Goal: Task Accomplishment & Management: Use online tool/utility

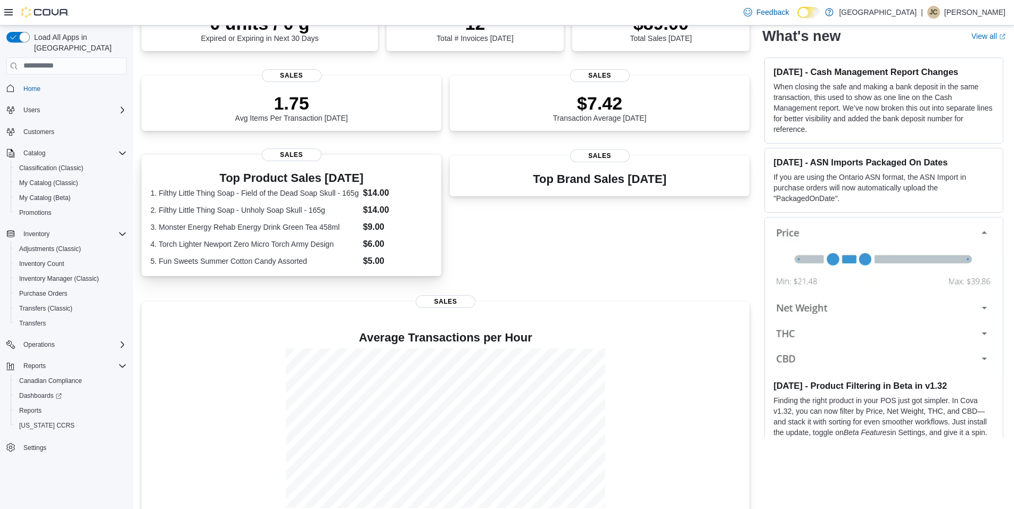
scroll to position [144, 0]
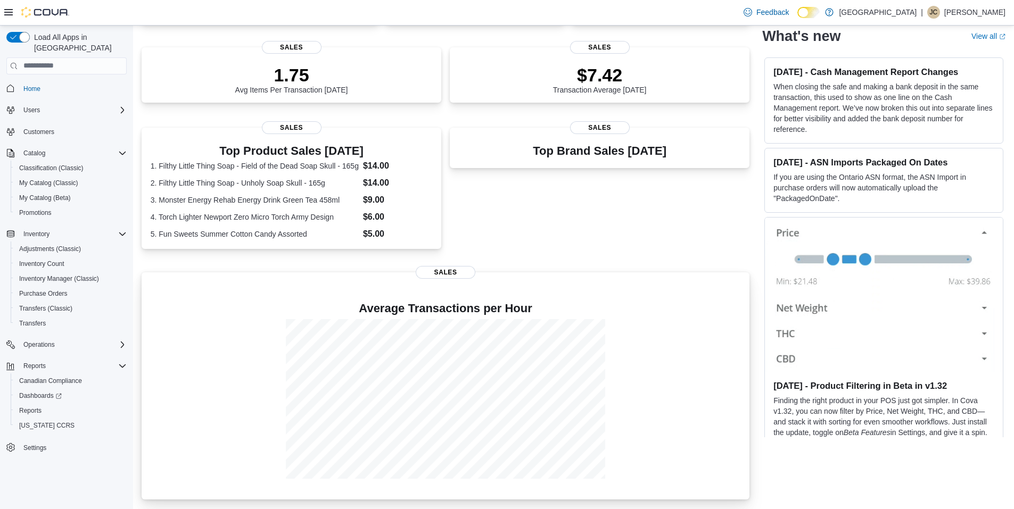
click at [458, 270] on span "Sales" at bounding box center [446, 272] width 60 height 13
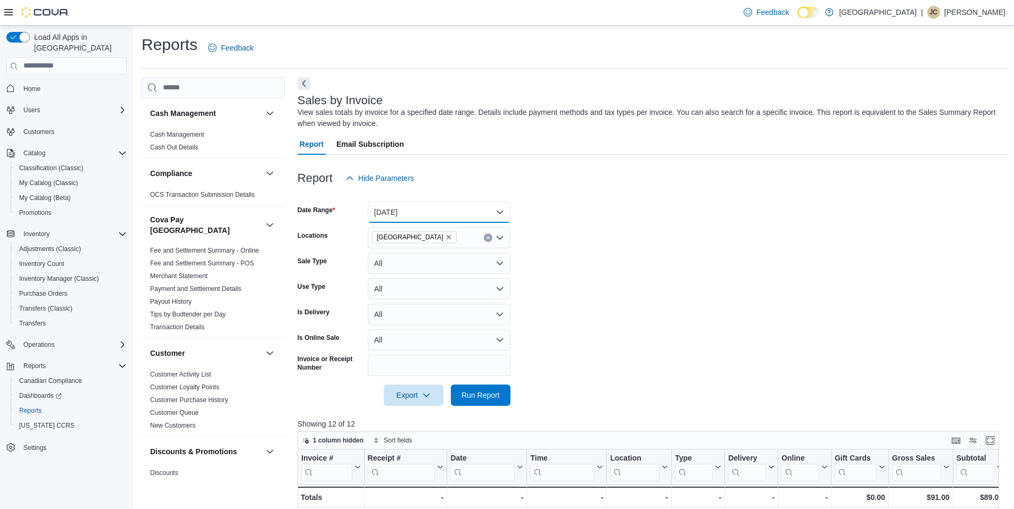
click at [442, 205] on button "Today" at bounding box center [439, 212] width 143 height 21
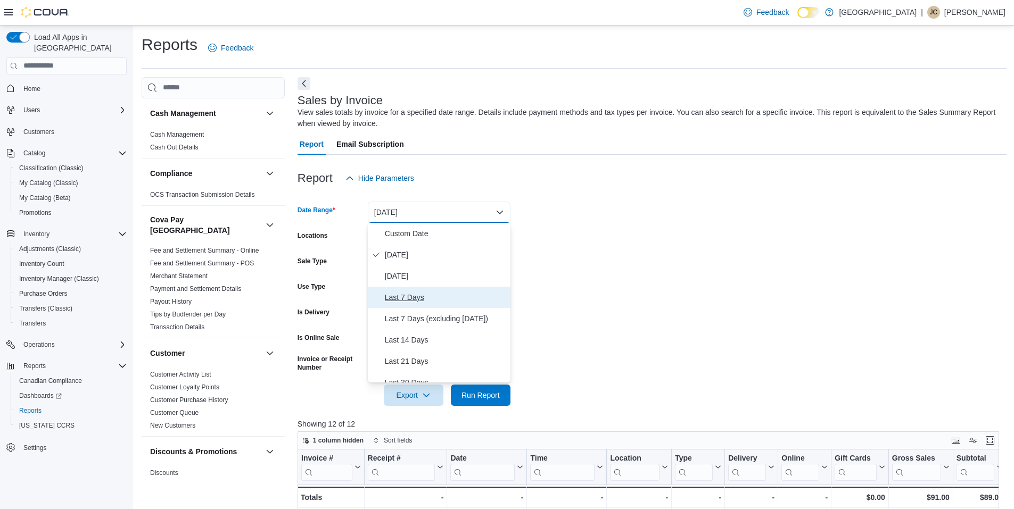
click at [438, 304] on button "Last 7 Days" at bounding box center [439, 297] width 143 height 21
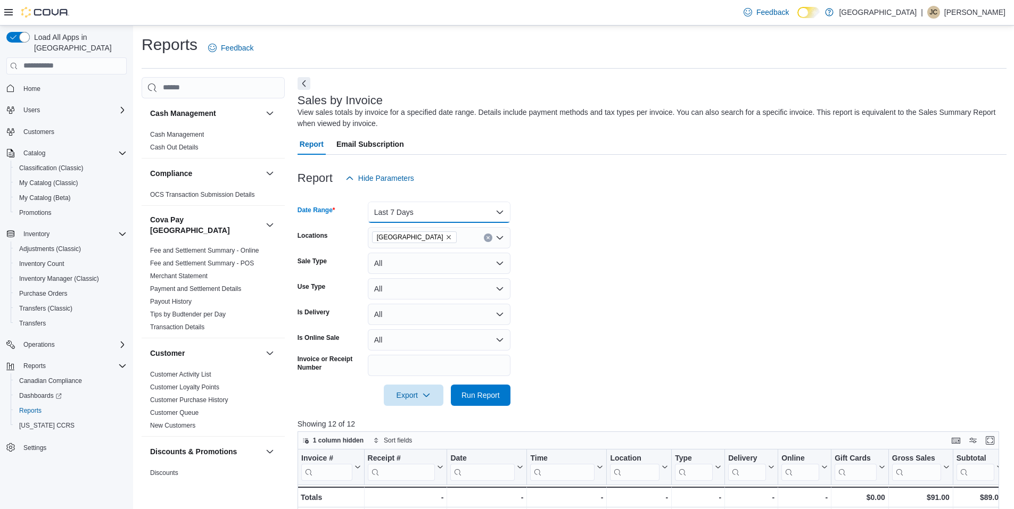
click at [415, 209] on button "Last 7 Days" at bounding box center [439, 212] width 143 height 21
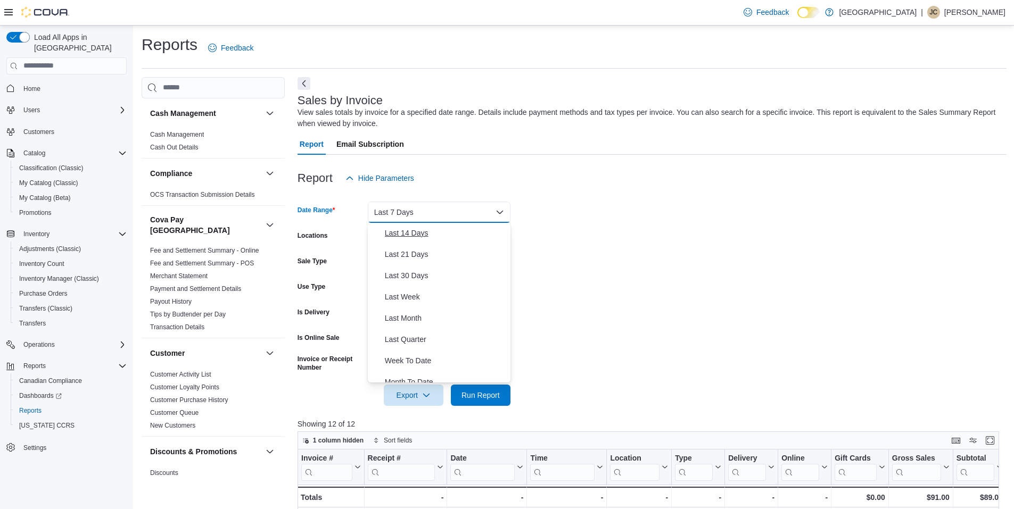
scroll to position [160, 0]
click at [439, 346] on span "Quarter To Date" at bounding box center [445, 350] width 121 height 13
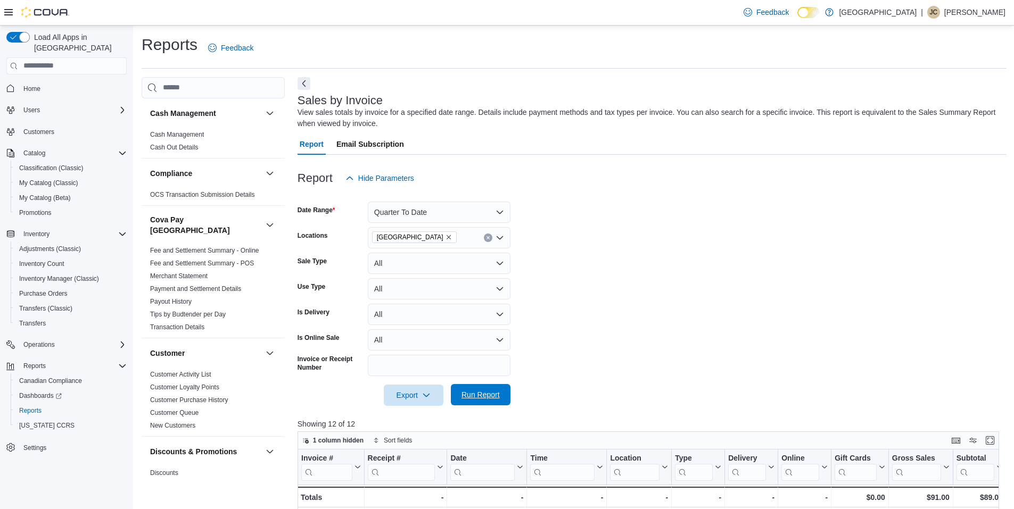
click at [490, 401] on span "Run Report" at bounding box center [480, 394] width 47 height 21
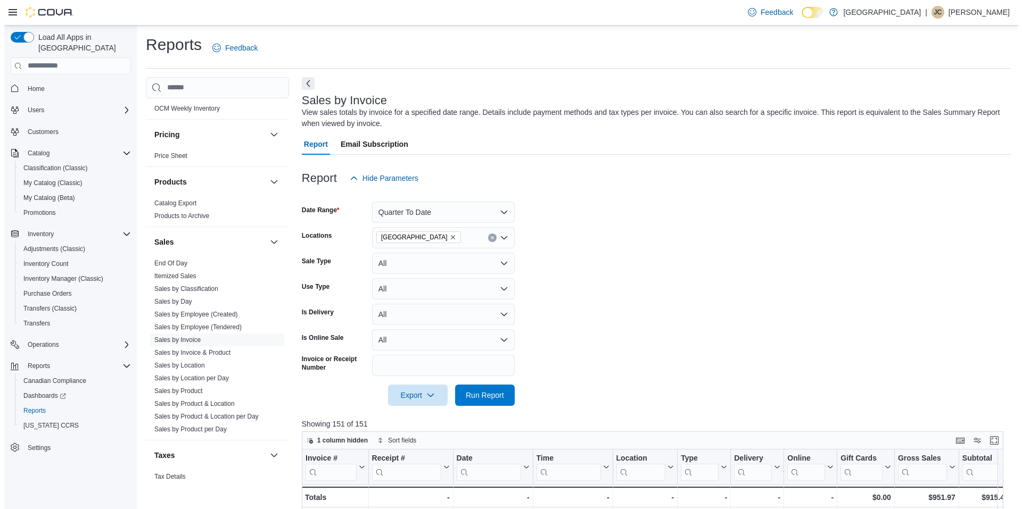
scroll to position [768, 0]
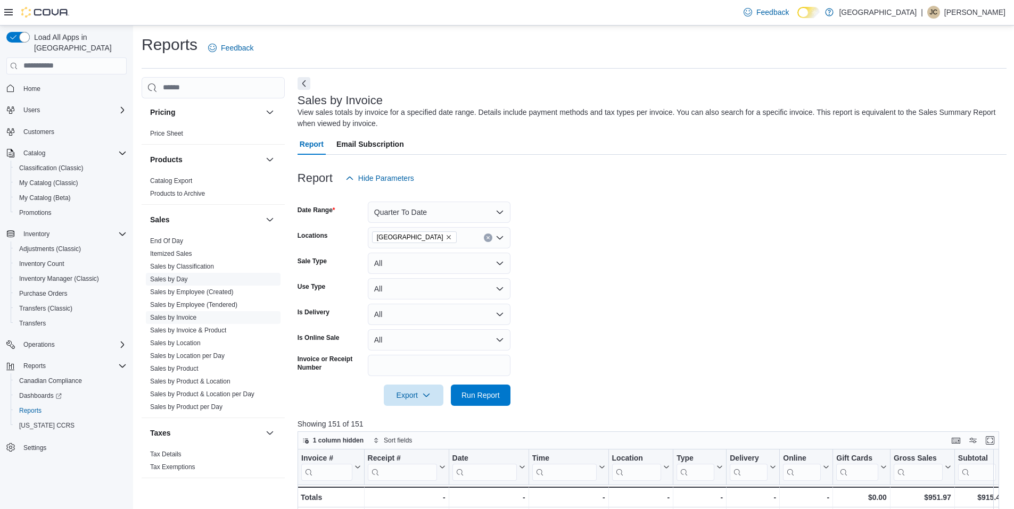
click at [191, 273] on span "Sales by Day" at bounding box center [213, 279] width 135 height 13
click at [176, 276] on link "Sales by Day" at bounding box center [169, 279] width 38 height 7
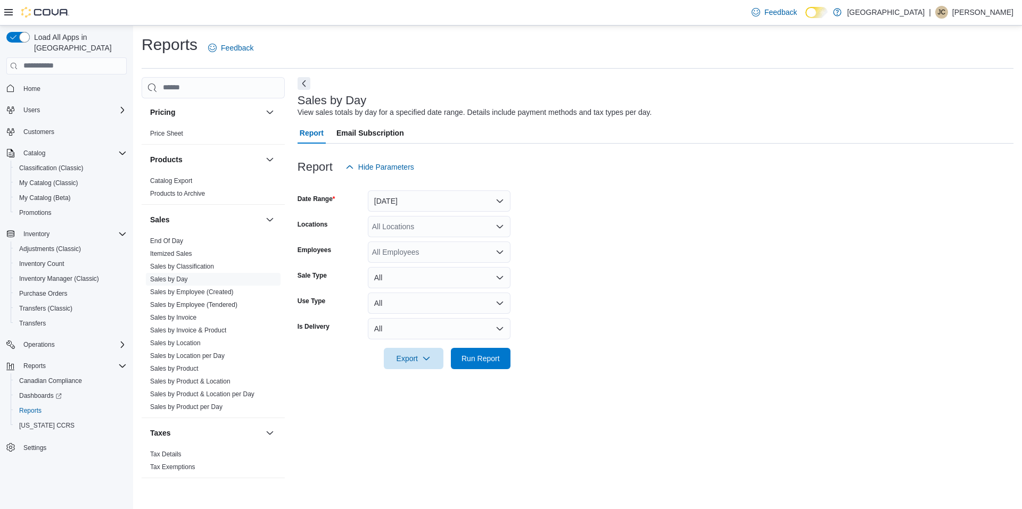
click at [430, 234] on div "All Locations" at bounding box center [439, 226] width 143 height 21
click at [430, 258] on span "88 Albert St." at bounding box center [458, 260] width 135 height 11
click at [554, 178] on div at bounding box center [655, 184] width 716 height 13
click at [464, 200] on button "[DATE]" at bounding box center [439, 201] width 143 height 21
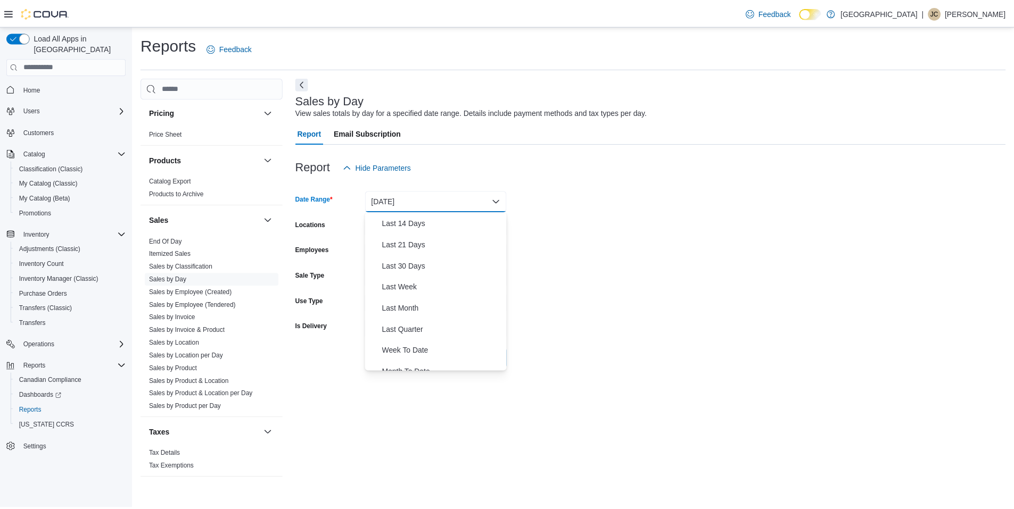
scroll to position [160, 0]
click at [433, 358] on span "Year To Date" at bounding box center [445, 360] width 121 height 13
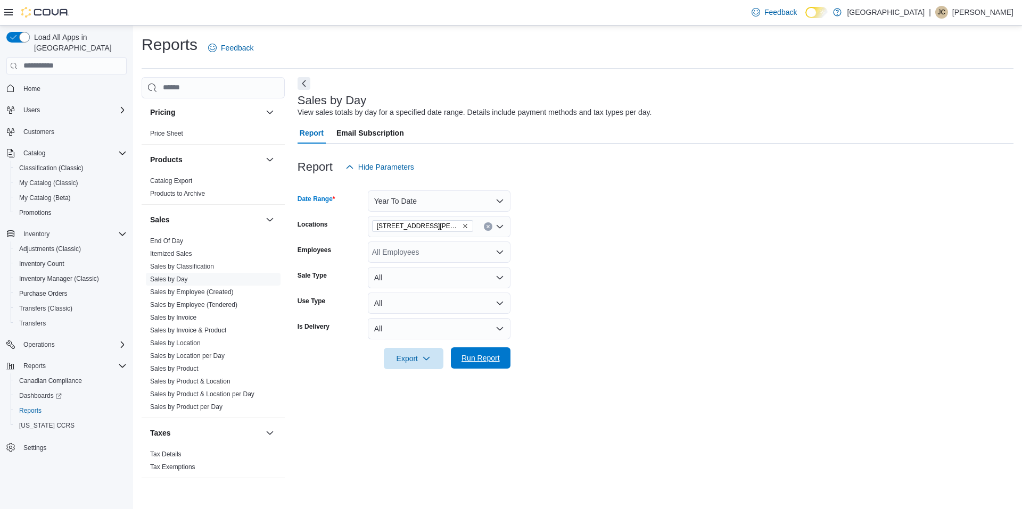
click at [487, 355] on span "Run Report" at bounding box center [480, 358] width 38 height 11
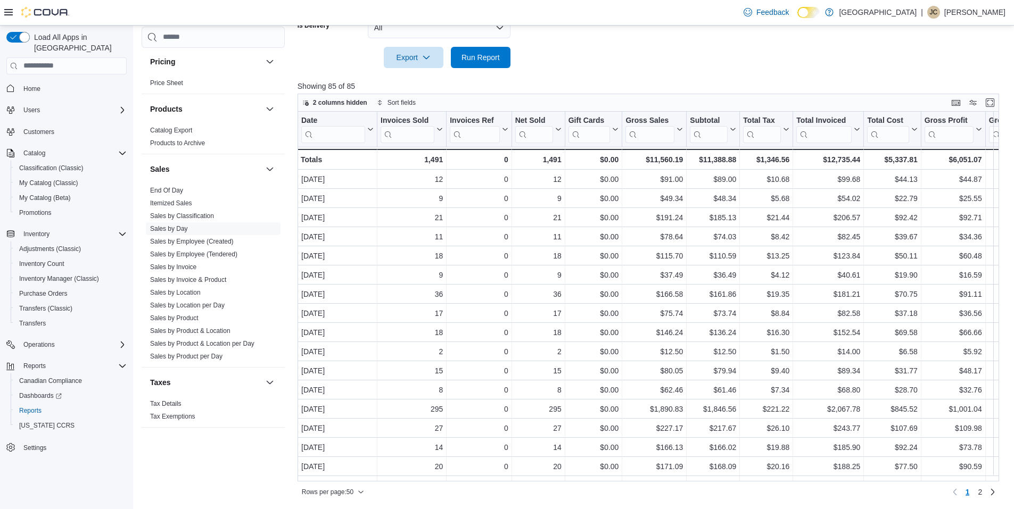
click at [609, 79] on div at bounding box center [651, 74] width 709 height 13
click at [181, 400] on link "Tax Details" at bounding box center [165, 403] width 31 height 7
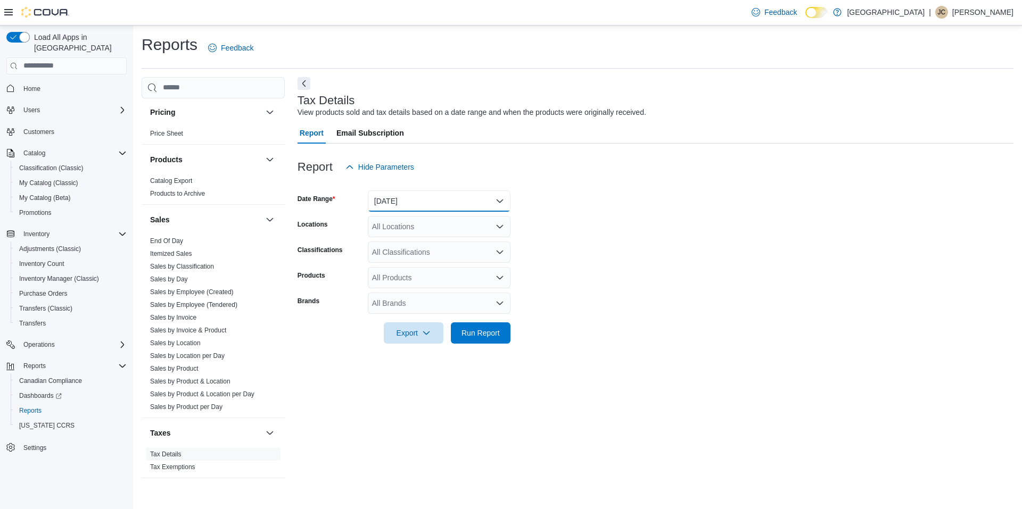
click at [405, 200] on button "[DATE]" at bounding box center [439, 201] width 143 height 21
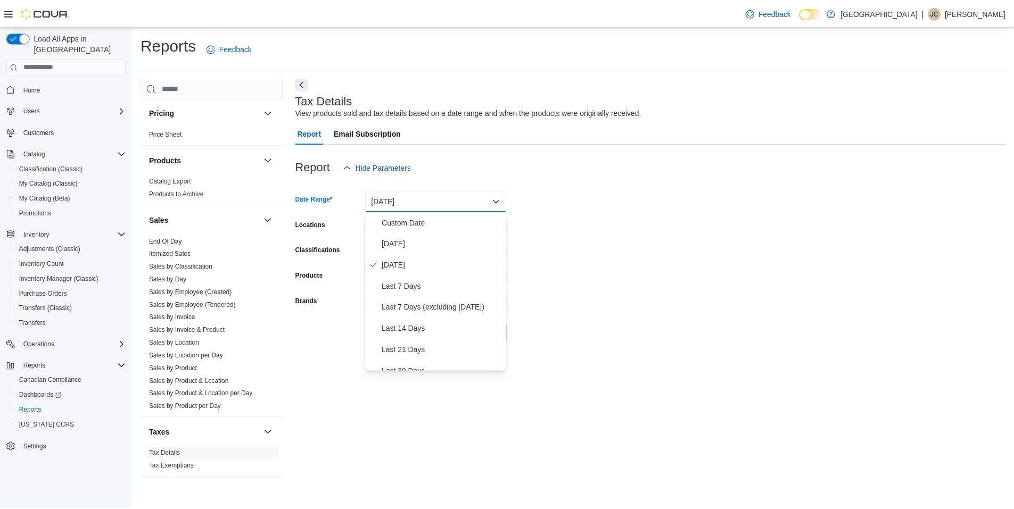
scroll to position [160, 0]
click at [411, 363] on span "Year To Date" at bounding box center [445, 360] width 121 height 13
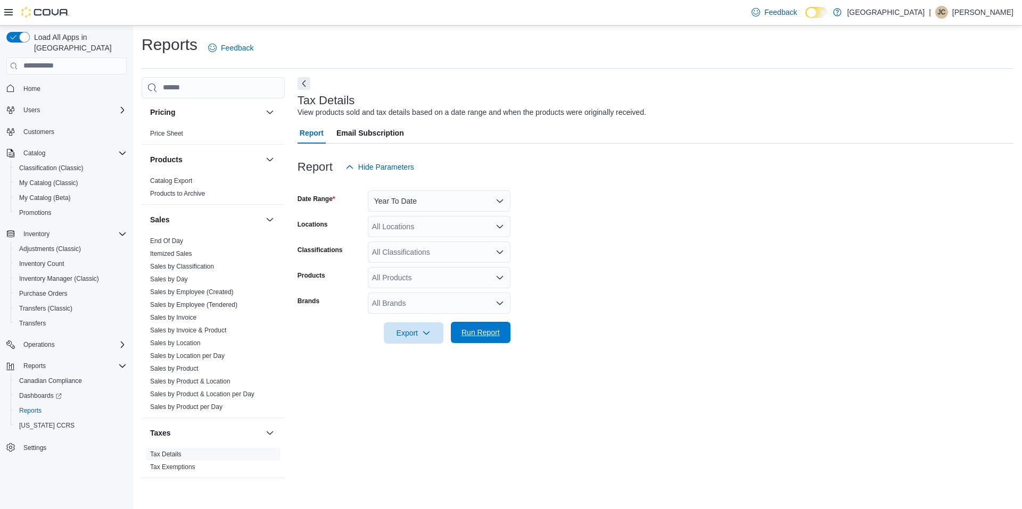
click at [477, 325] on span "Run Report" at bounding box center [480, 332] width 47 height 21
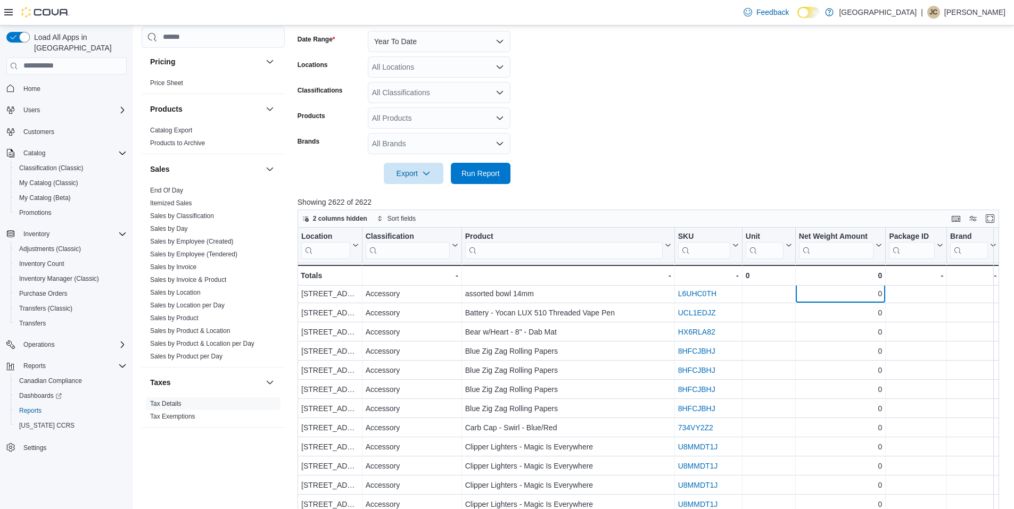
scroll to position [5, 0]
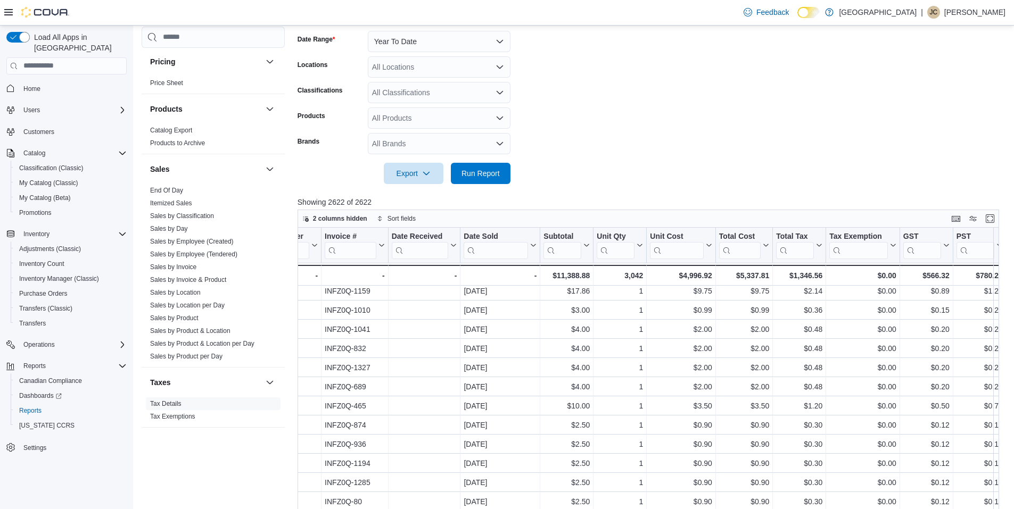
drag, startPoint x: 840, startPoint y: 297, endPoint x: 979, endPoint y: 311, distance: 139.1
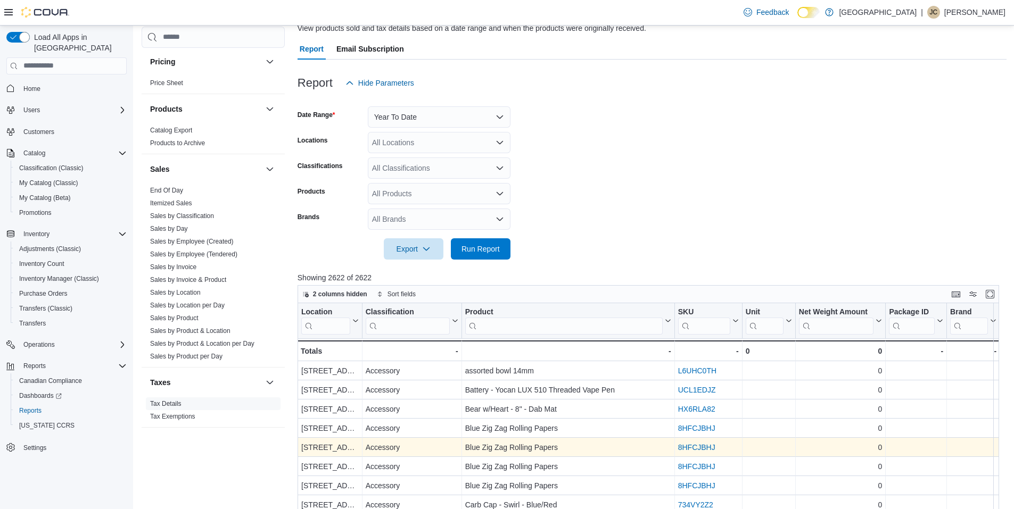
scroll to position [53, 0]
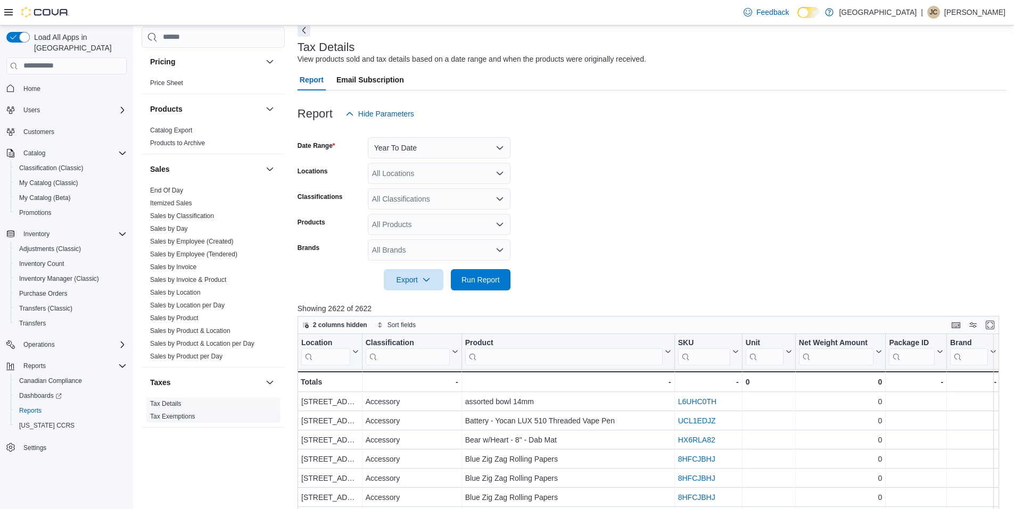
click at [179, 413] on link "Tax Exemptions" at bounding box center [172, 416] width 45 height 7
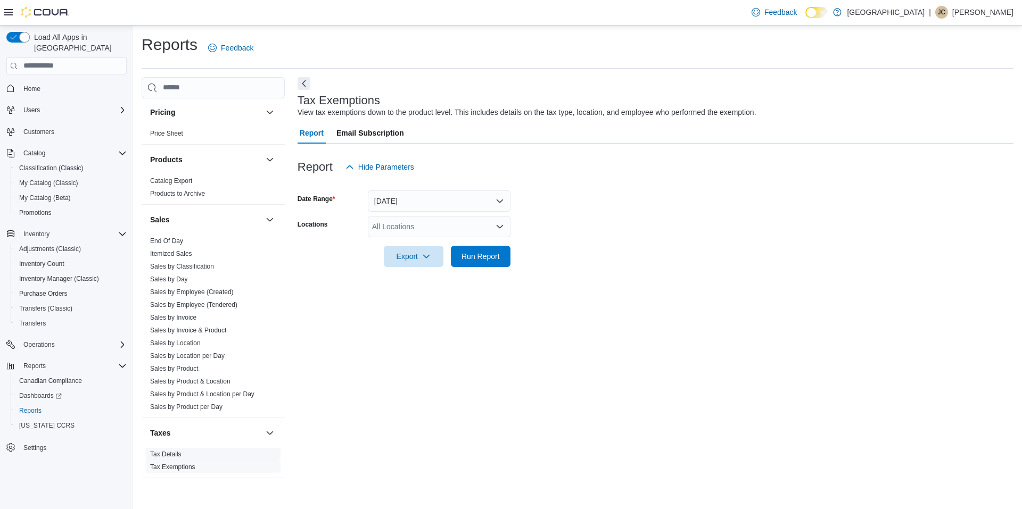
click at [176, 451] on link "Tax Details" at bounding box center [165, 454] width 31 height 7
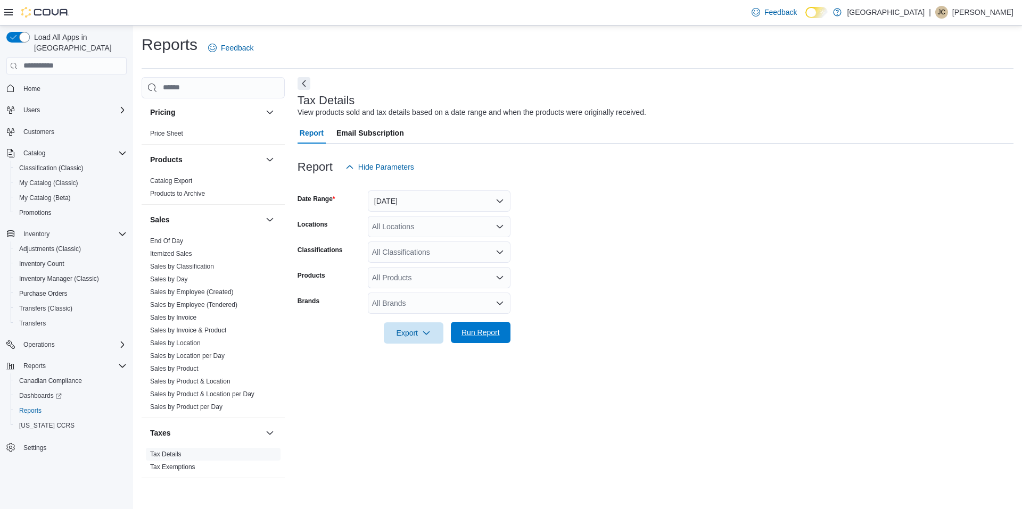
click at [493, 336] on span "Run Report" at bounding box center [480, 332] width 38 height 11
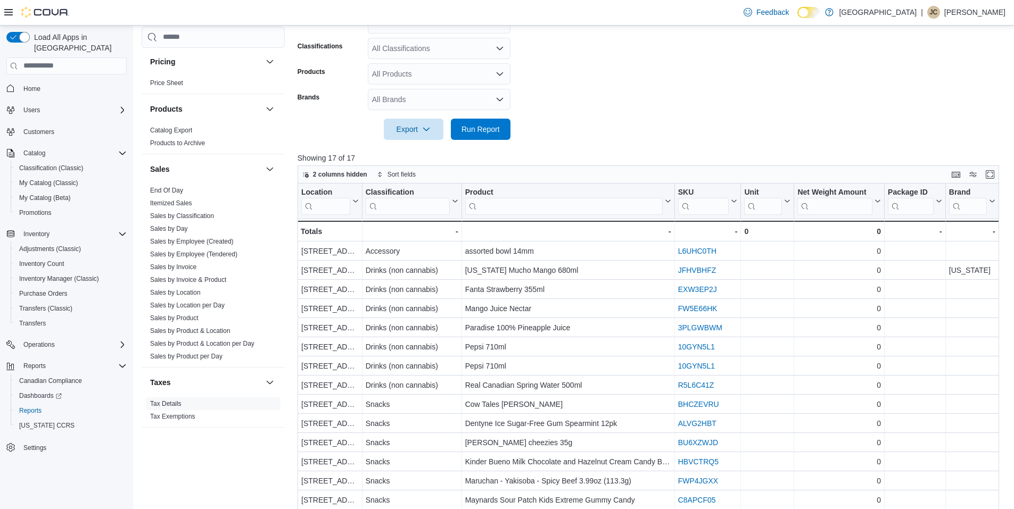
scroll to position [213, 0]
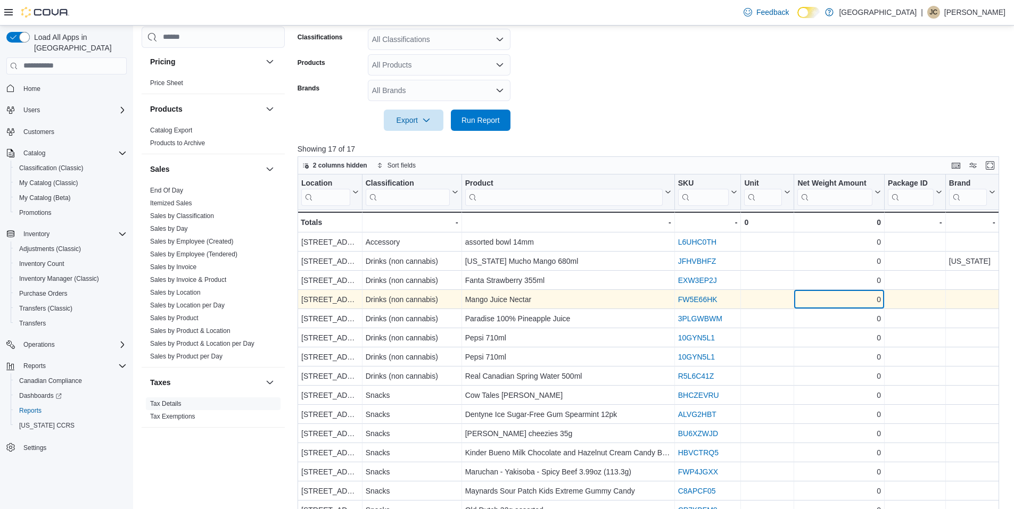
drag, startPoint x: 838, startPoint y: 308, endPoint x: 560, endPoint y: 306, distance: 277.3
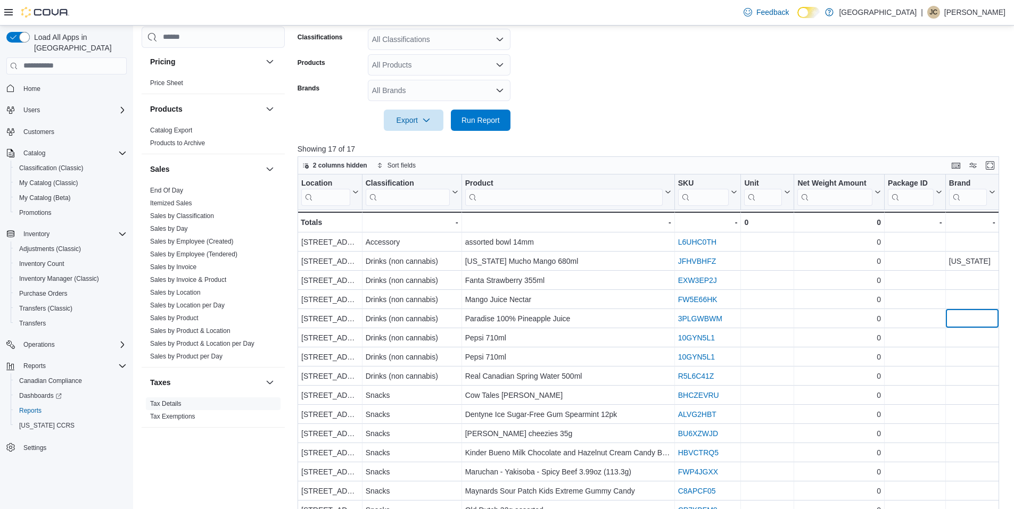
drag, startPoint x: 950, startPoint y: 313, endPoint x: 1013, endPoint y: 300, distance: 64.7
click at [1014, 296] on html "Feedback Dark Mode River City Pot Hole | JC Jessica Cummings Load All Apps in N…" at bounding box center [507, 41] width 1014 height 509
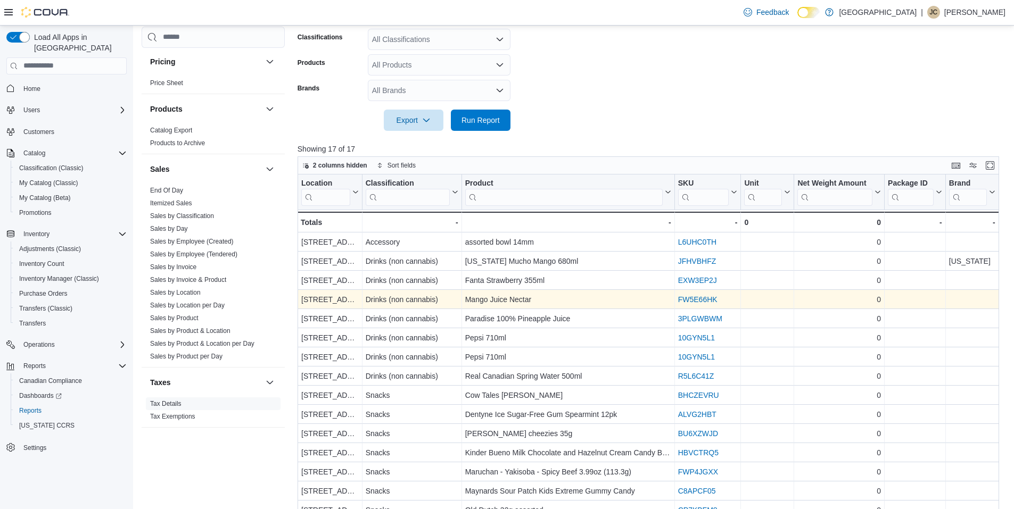
drag, startPoint x: 692, startPoint y: 318, endPoint x: 1002, endPoint y: 299, distance: 310.4
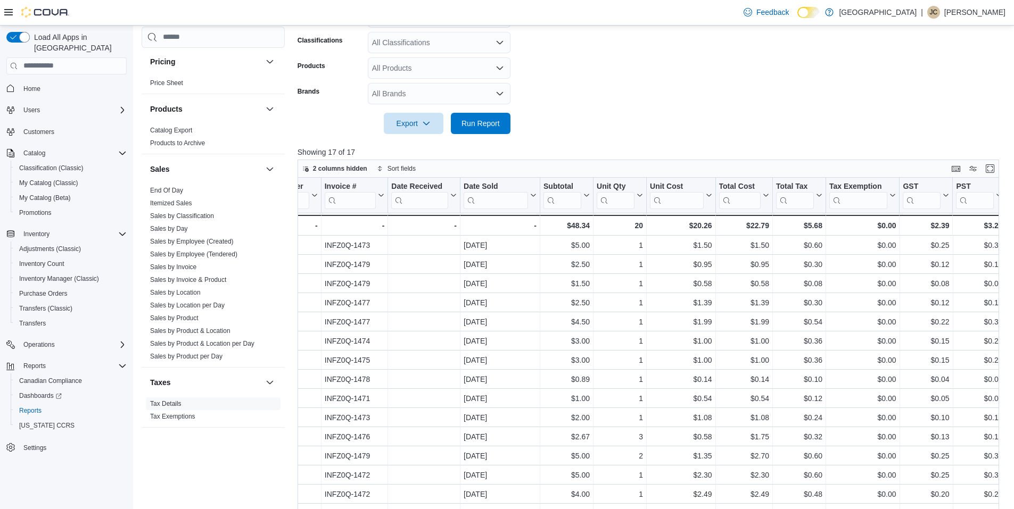
scroll to position [116, 0]
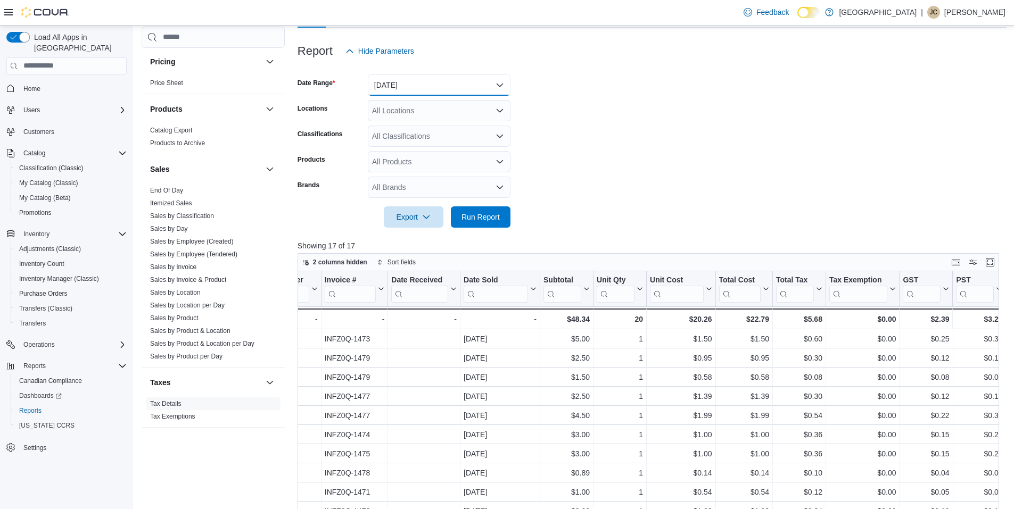
click at [481, 79] on button "[DATE]" at bounding box center [439, 85] width 143 height 21
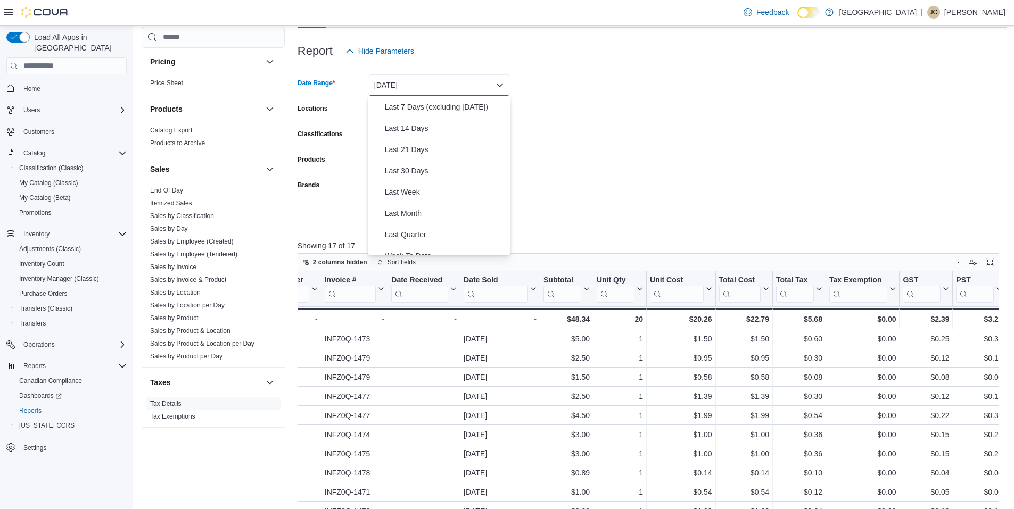
scroll to position [160, 0]
click at [442, 246] on span "Year To Date" at bounding box center [445, 244] width 121 height 13
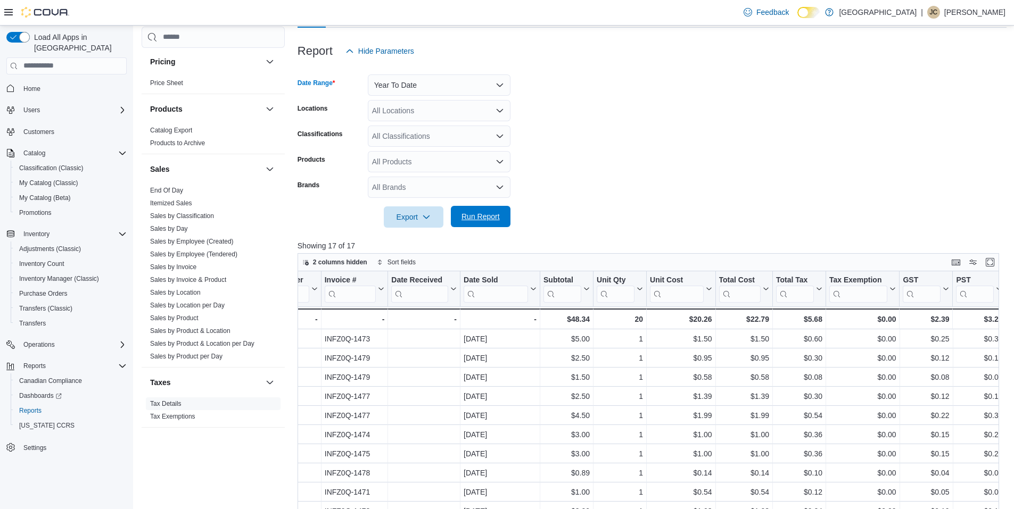
click at [494, 211] on span "Run Report" at bounding box center [480, 216] width 47 height 21
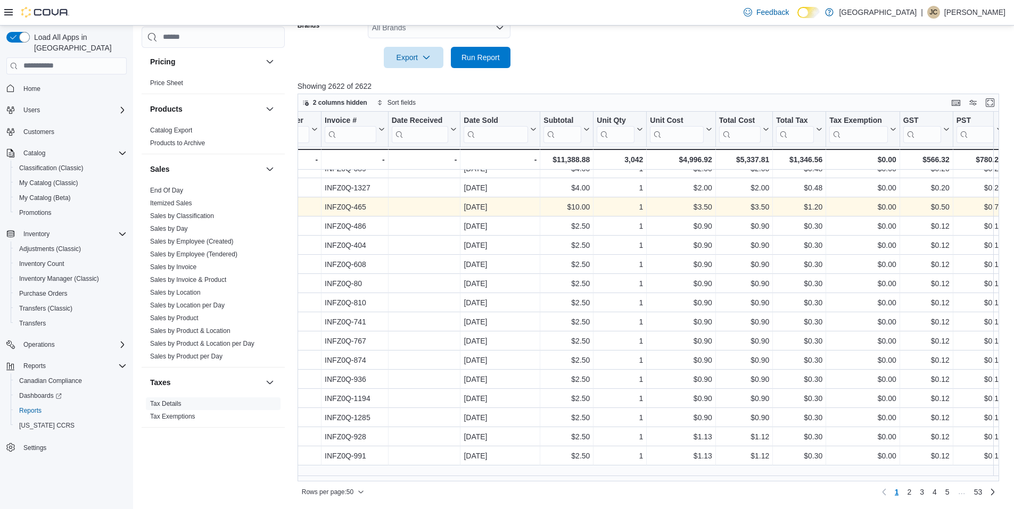
scroll to position [0, 927]
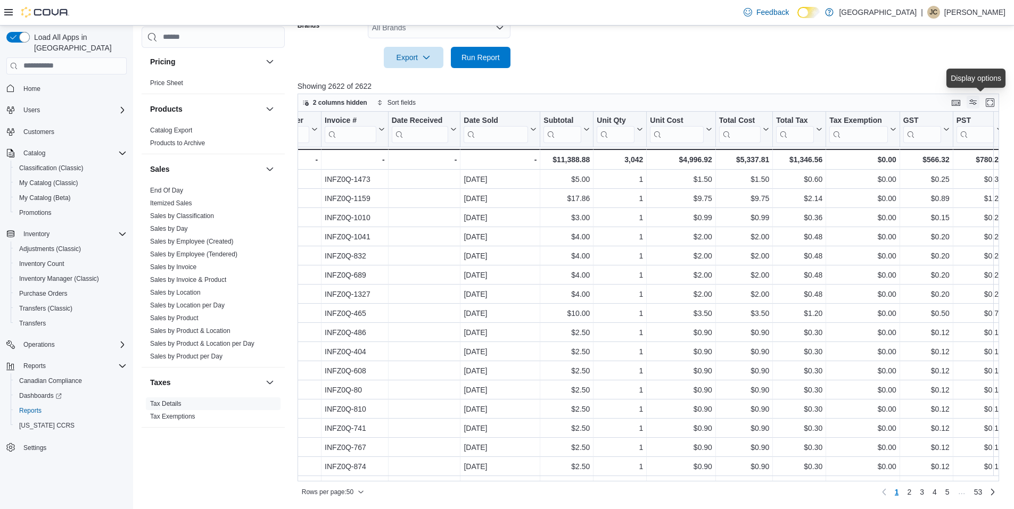
click at [978, 103] on button "Display options" at bounding box center [972, 102] width 13 height 13
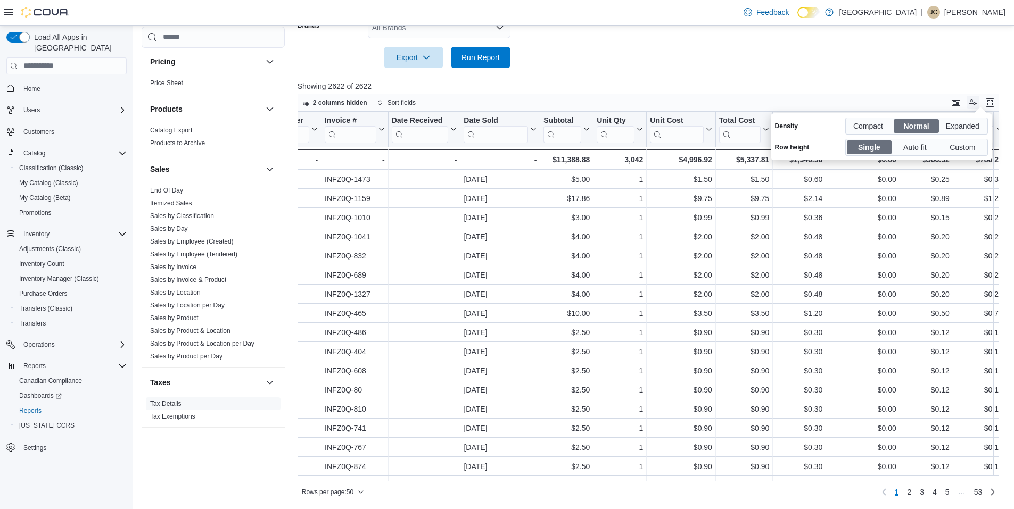
click at [978, 103] on button "Display options" at bounding box center [972, 102] width 13 height 13
click at [858, 84] on p "Showing 2622 of 2622" at bounding box center [651, 86] width 709 height 11
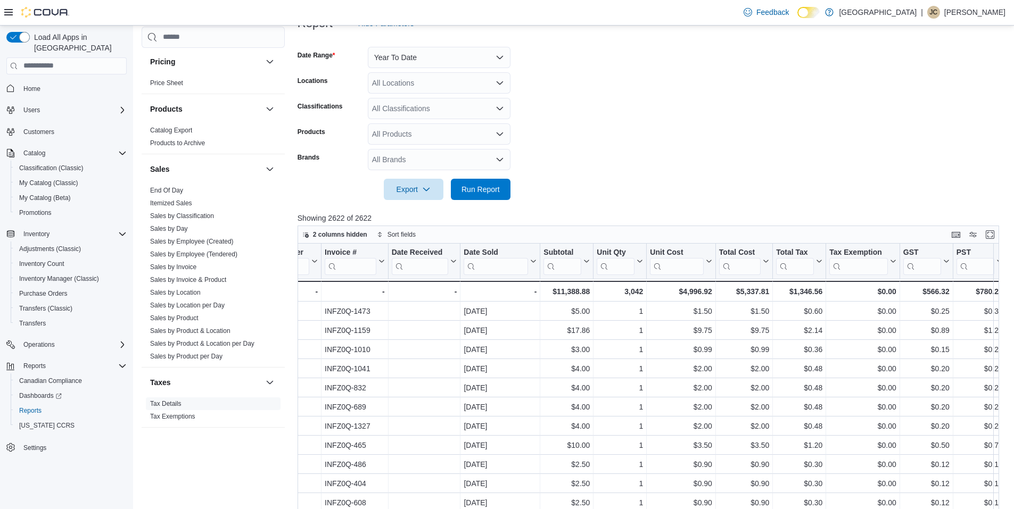
scroll to position [0, 0]
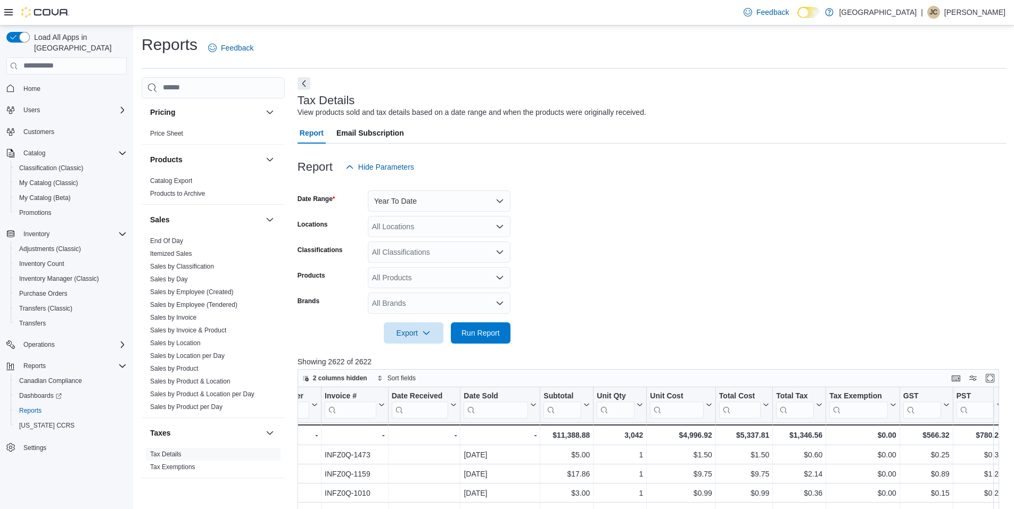
click at [664, 323] on form "Date Range Year To Date Locations All Locations Classifications All Classificat…" at bounding box center [651, 261] width 709 height 166
click at [659, 409] on input "search" at bounding box center [677, 409] width 54 height 17
click at [682, 269] on form "Date Range Year To Date Locations All Locations Classifications All Classificat…" at bounding box center [651, 261] width 709 height 166
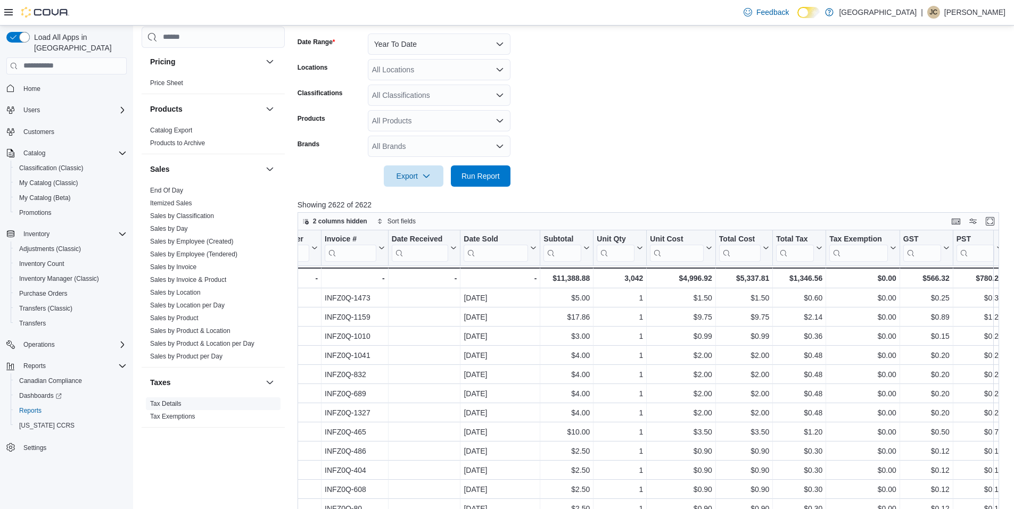
scroll to position [160, 0]
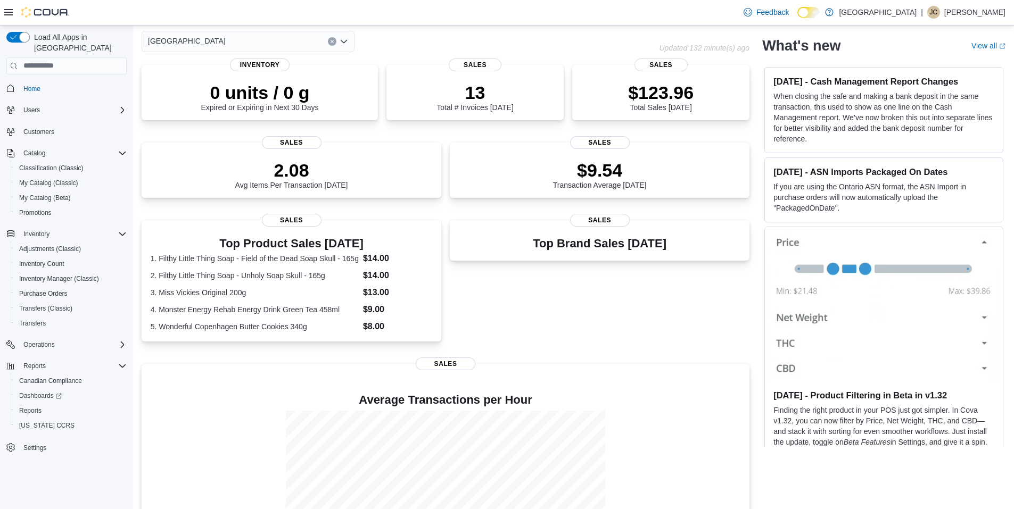
scroll to position [134, 0]
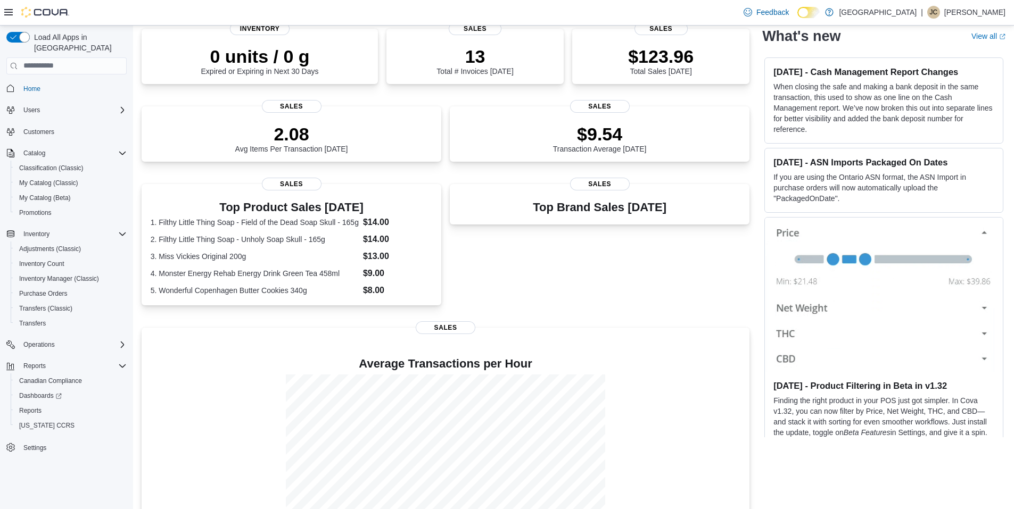
scroll to position [134, 0]
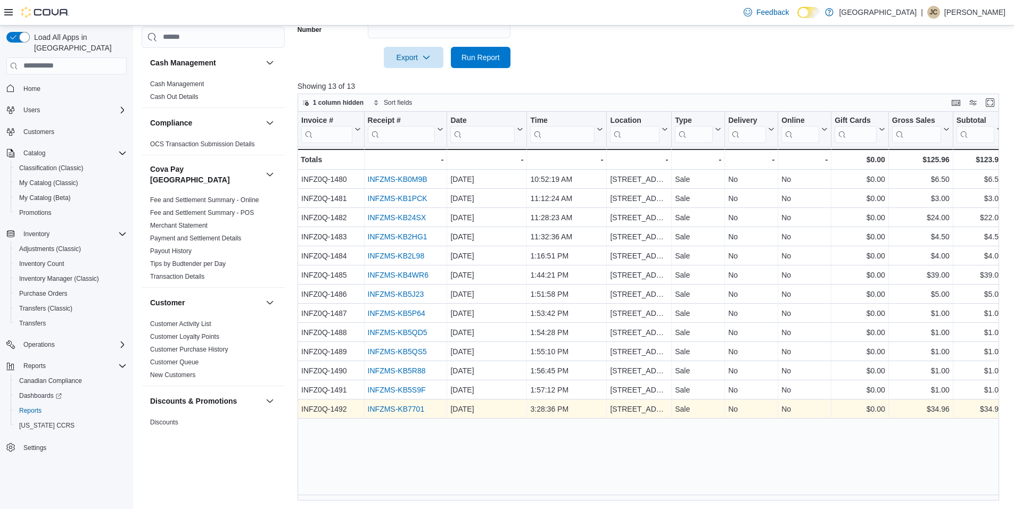
click at [421, 414] on link "INFZMS-KB7701" at bounding box center [395, 409] width 57 height 9
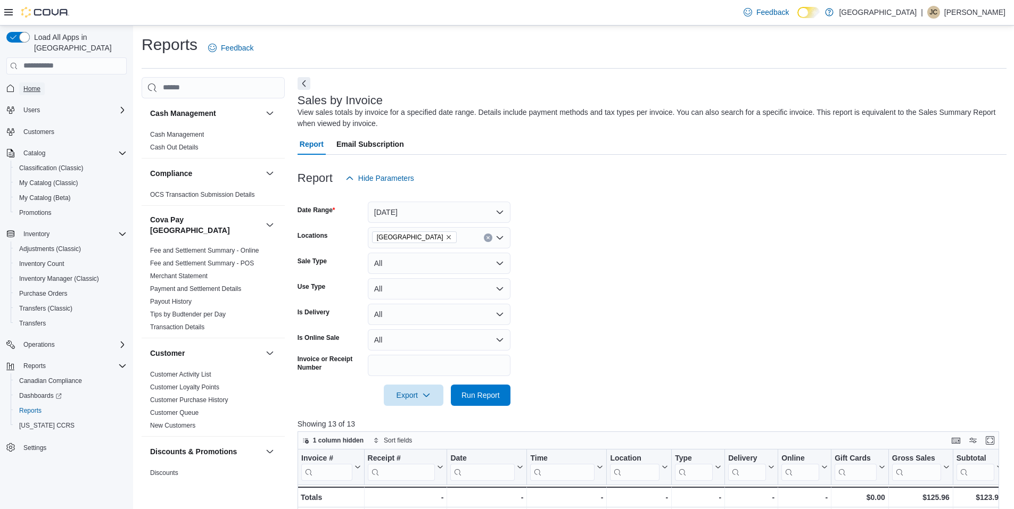
click at [40, 83] on span "Home" at bounding box center [31, 88] width 17 height 13
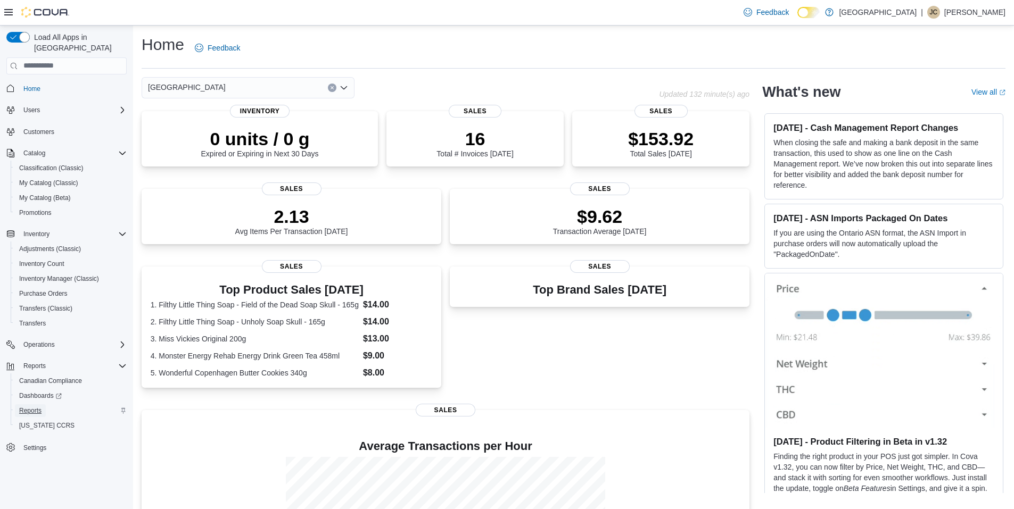
click at [28, 407] on span "Reports" at bounding box center [30, 411] width 22 height 9
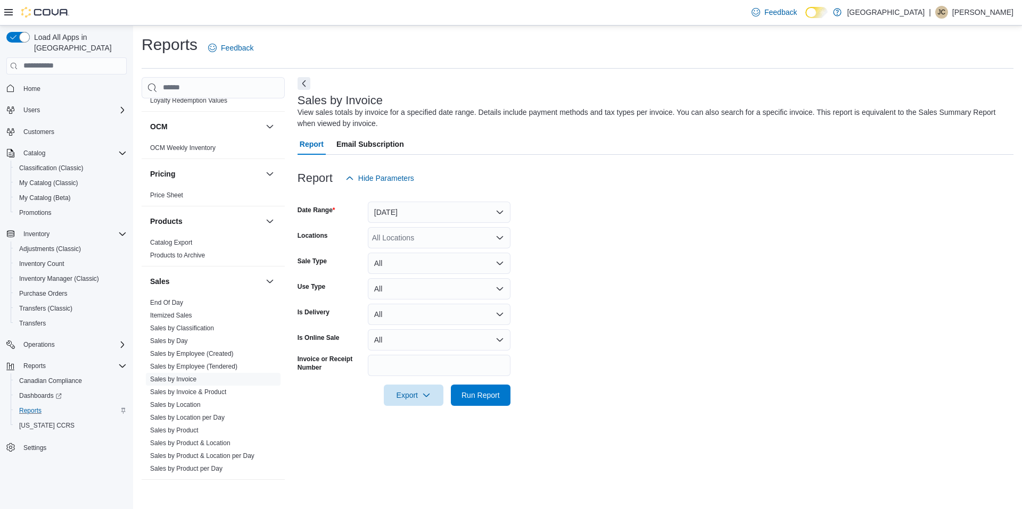
scroll to position [768, 0]
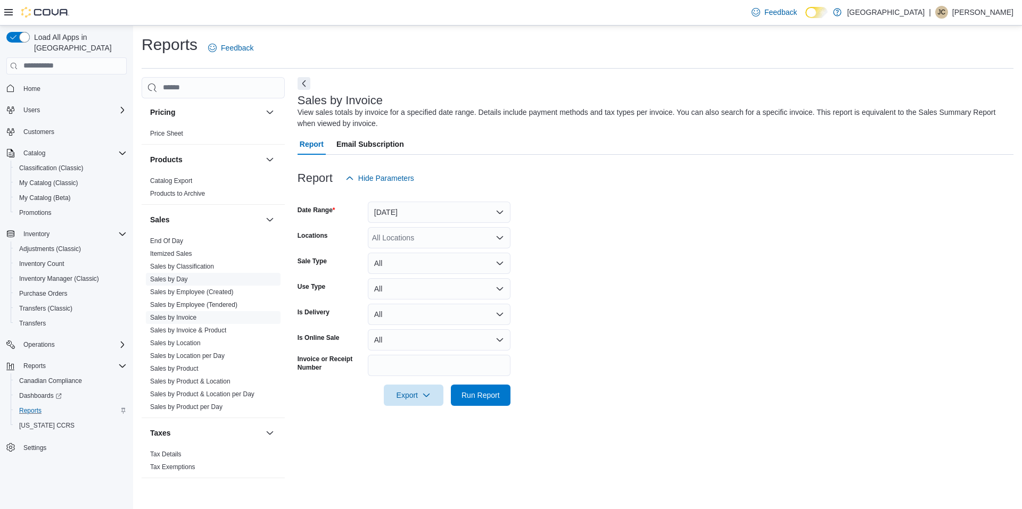
click at [166, 276] on link "Sales by Day" at bounding box center [169, 279] width 38 height 7
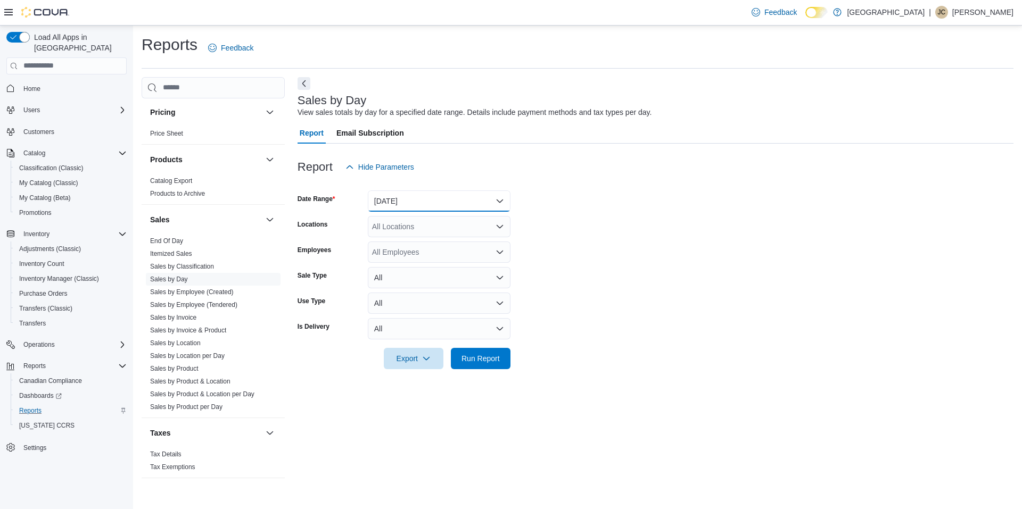
click at [392, 201] on button "[DATE]" at bounding box center [439, 201] width 143 height 21
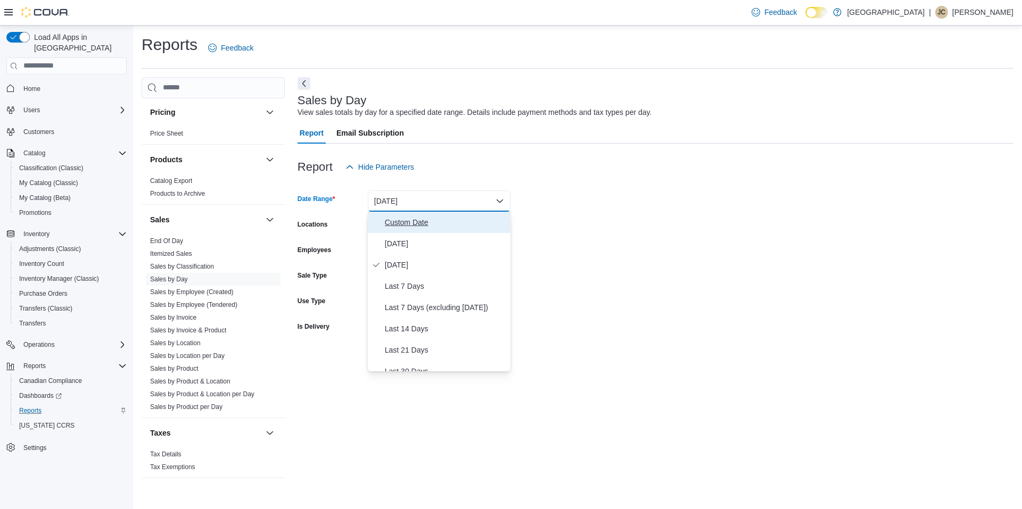
click at [401, 220] on span "Custom Date" at bounding box center [445, 222] width 121 height 13
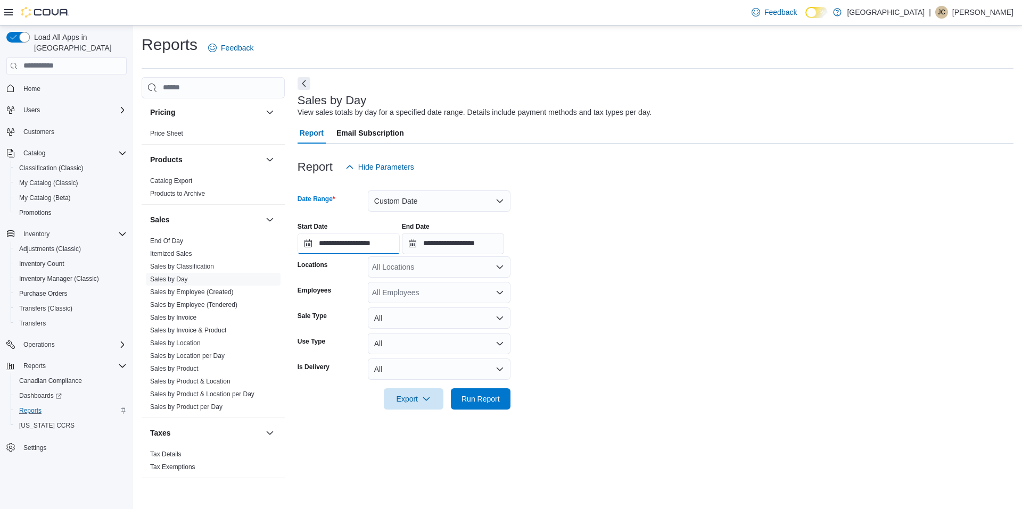
click at [315, 244] on input "**********" at bounding box center [348, 243] width 102 height 21
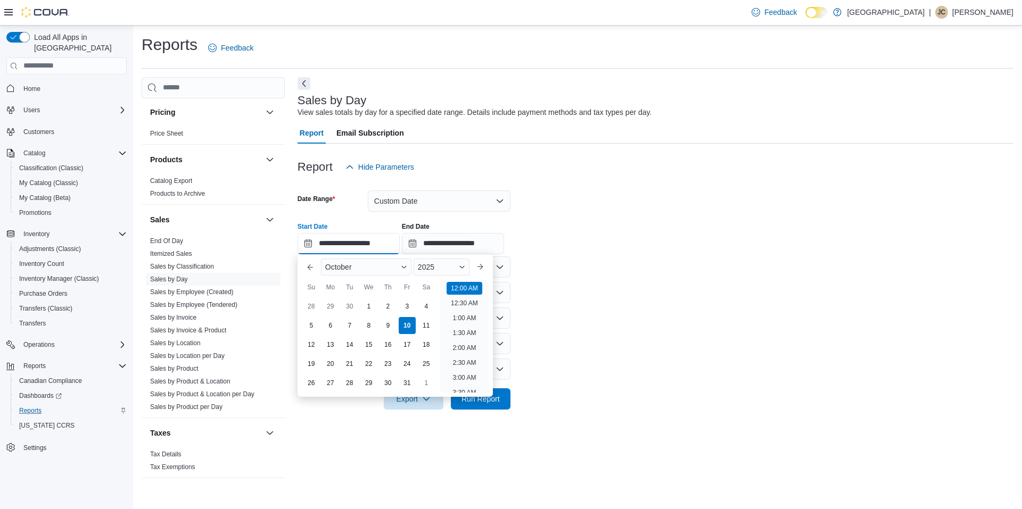
scroll to position [33, 0]
click at [304, 270] on button "Previous Month" at bounding box center [310, 267] width 17 height 17
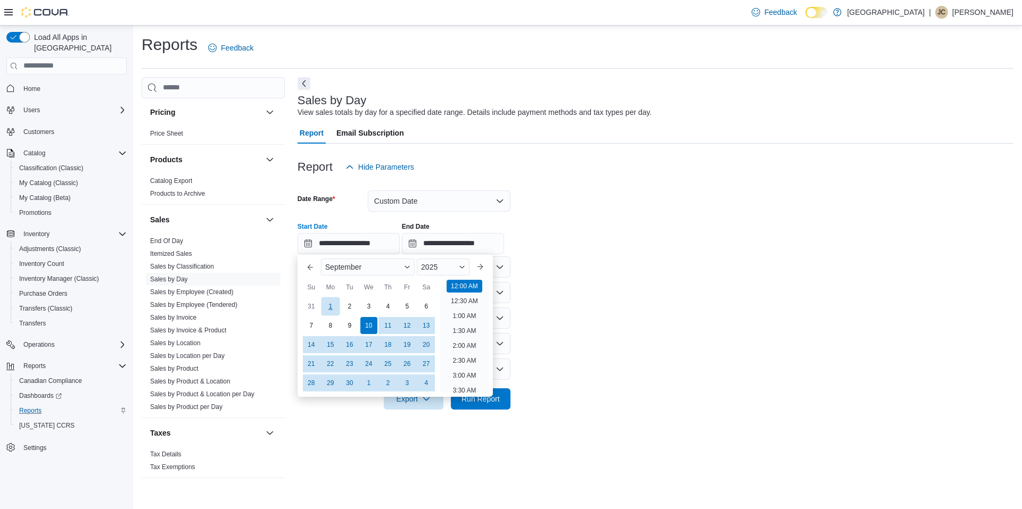
click at [327, 307] on div "1" at bounding box center [330, 306] width 19 height 19
click at [333, 302] on div "1" at bounding box center [330, 306] width 19 height 19
click at [489, 267] on button "Next month" at bounding box center [480, 267] width 17 height 17
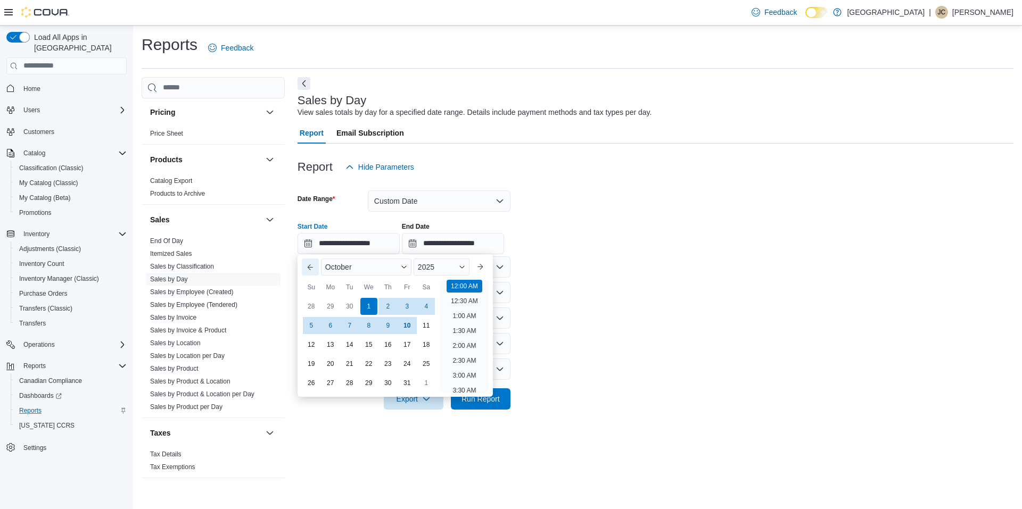
click at [308, 270] on button "Previous Month" at bounding box center [310, 267] width 17 height 17
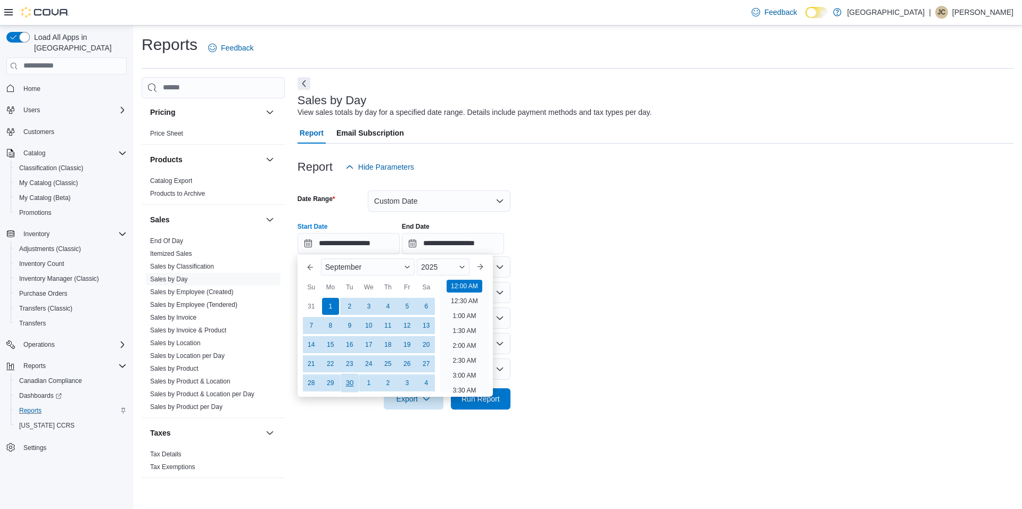
click at [354, 382] on div "30" at bounding box center [349, 383] width 19 height 19
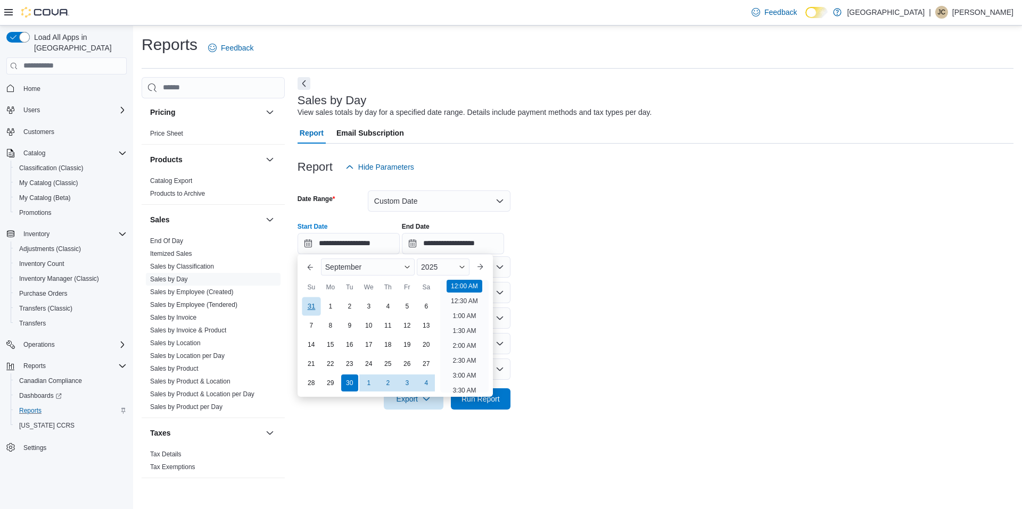
click at [318, 307] on div "31" at bounding box center [311, 306] width 19 height 19
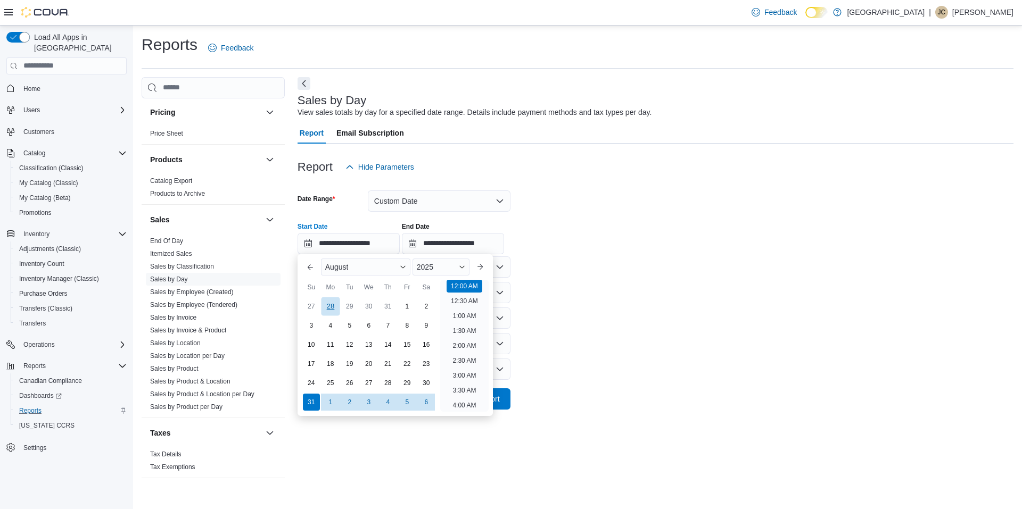
click at [335, 308] on div "28" at bounding box center [330, 306] width 19 height 19
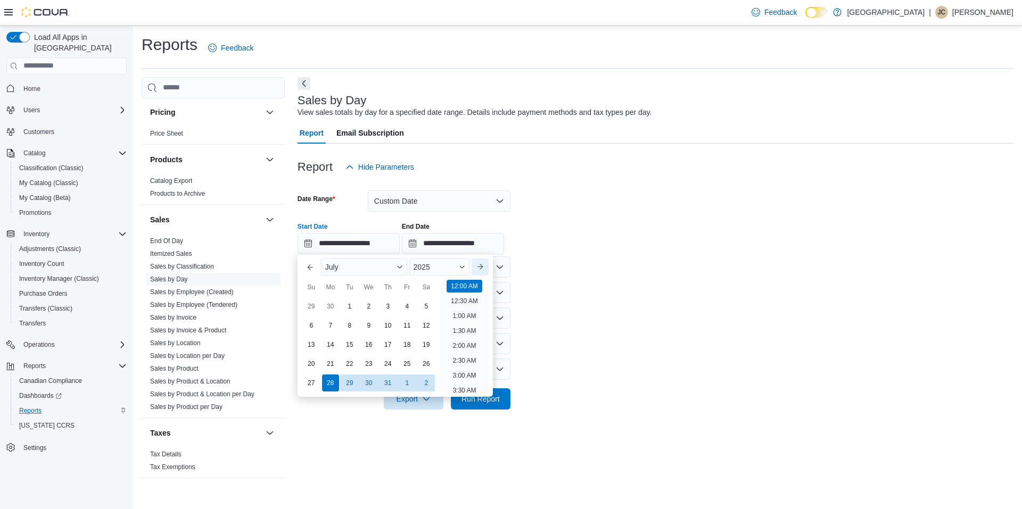
click at [484, 267] on button "Next month" at bounding box center [480, 267] width 17 height 17
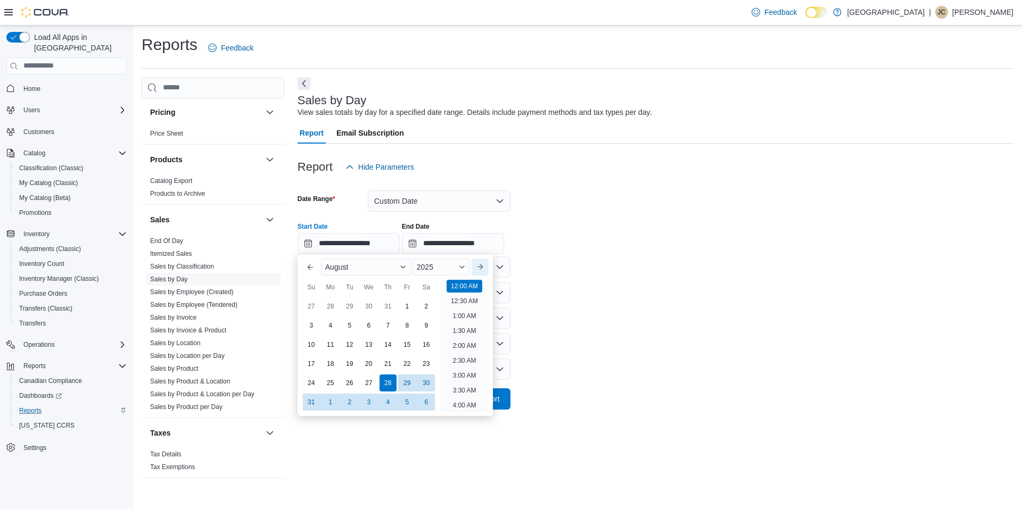
click at [484, 267] on button "Next month" at bounding box center [480, 267] width 17 height 17
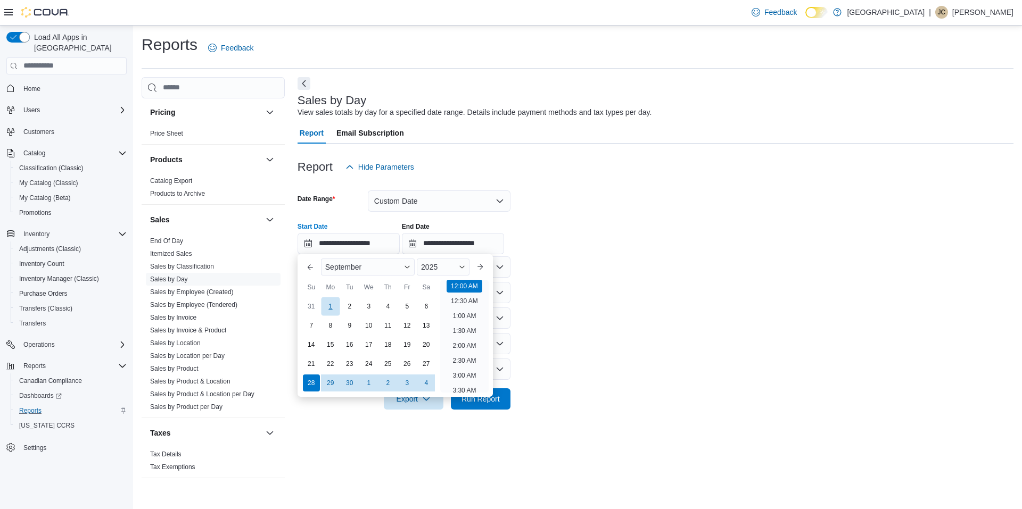
click at [335, 306] on div "1" at bounding box center [330, 306] width 19 height 19
type input "**********"
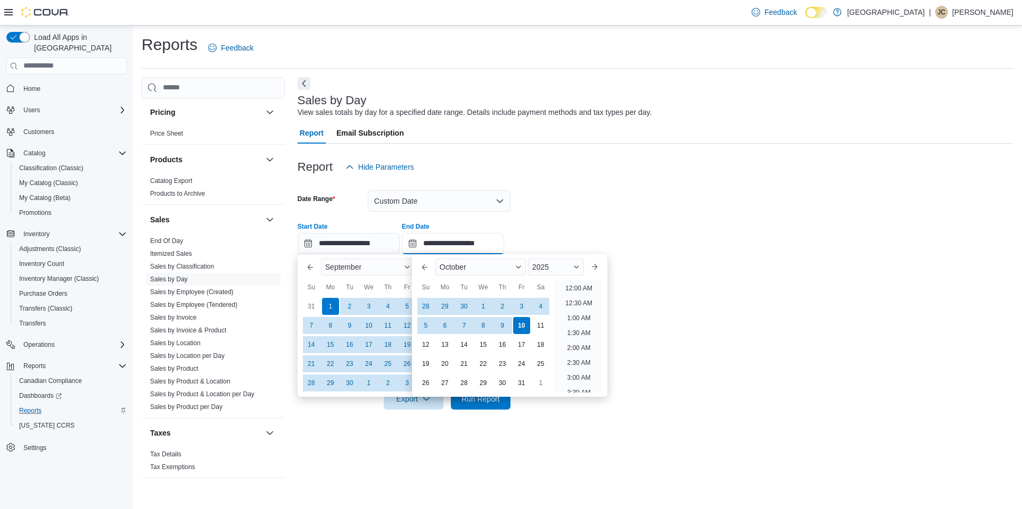
click at [448, 246] on input "**********" at bounding box center [453, 243] width 102 height 21
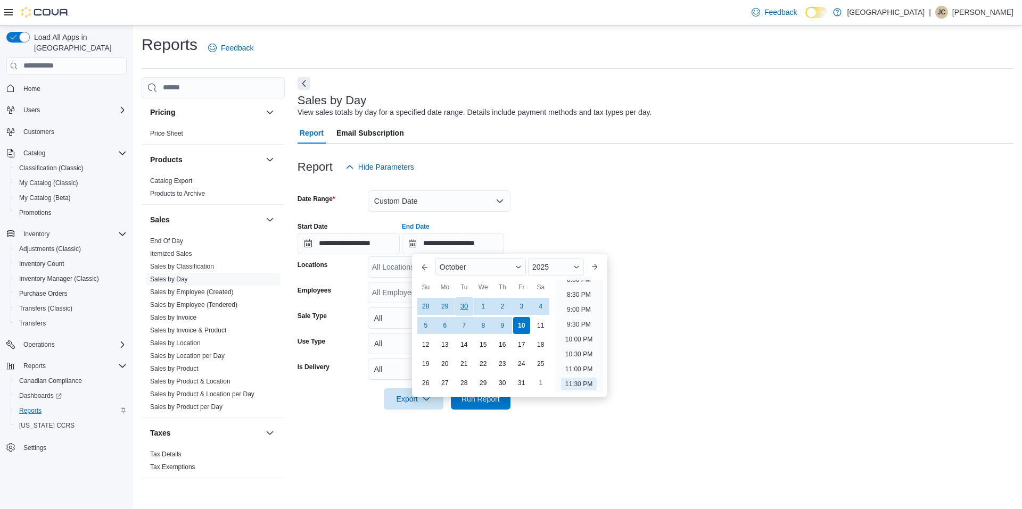
click at [468, 307] on div "30" at bounding box center [463, 306] width 19 height 19
type input "**********"
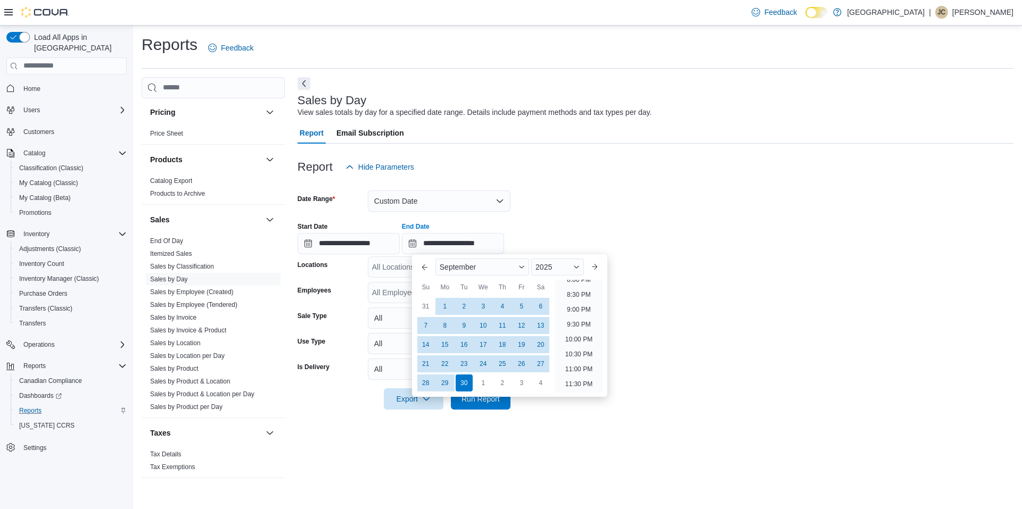
click at [596, 208] on form "**********" at bounding box center [655, 294] width 716 height 232
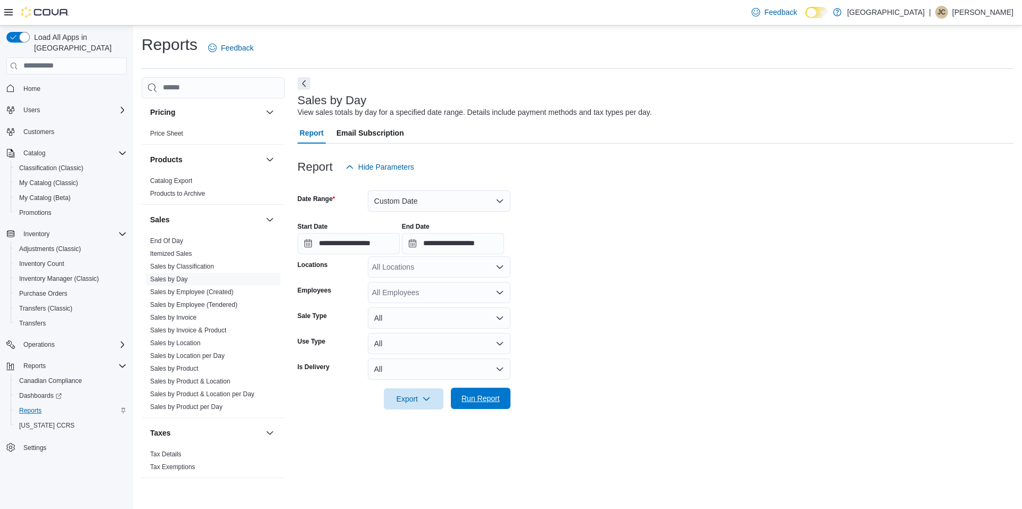
click at [485, 403] on span "Run Report" at bounding box center [480, 398] width 38 height 11
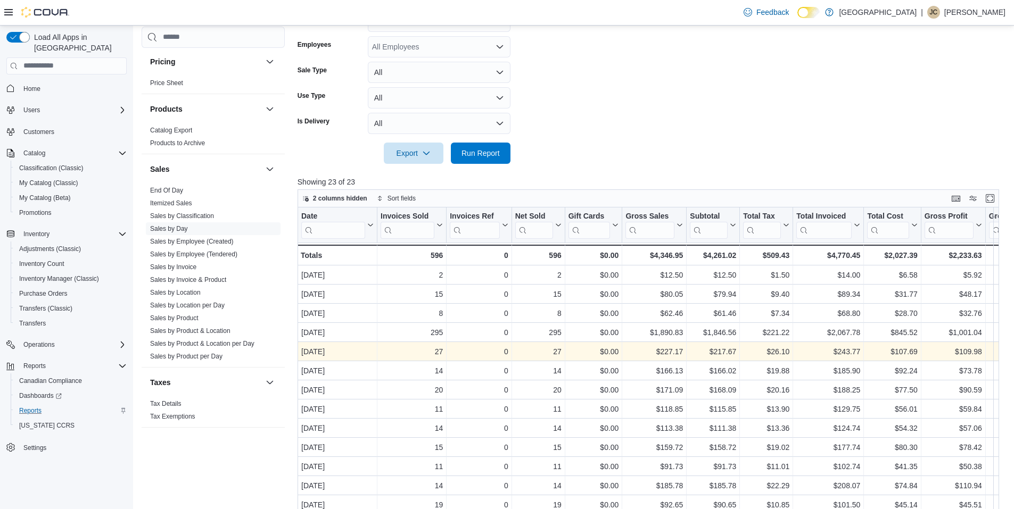
scroll to position [53, 0]
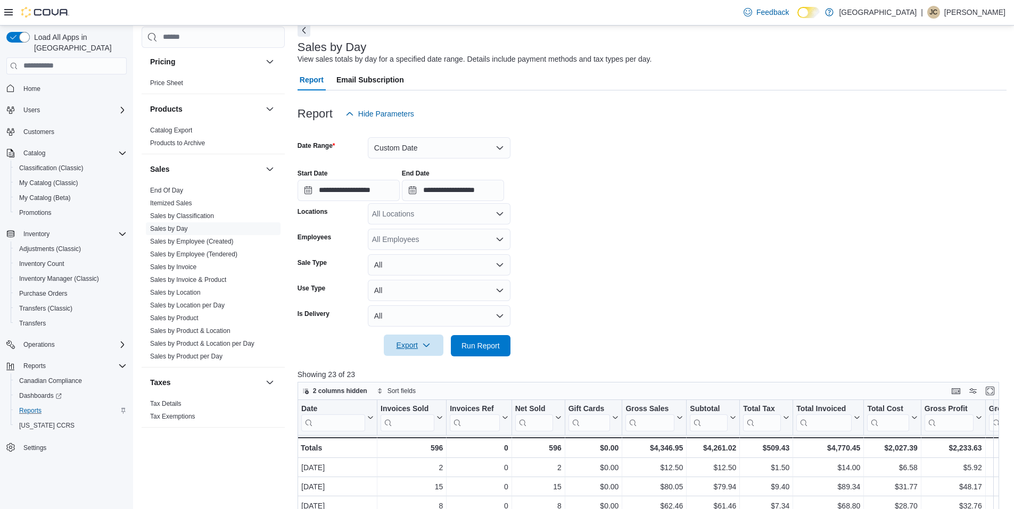
click at [412, 340] on span "Export" at bounding box center [413, 345] width 47 height 21
click at [427, 366] on span "Export to Excel" at bounding box center [415, 367] width 48 height 9
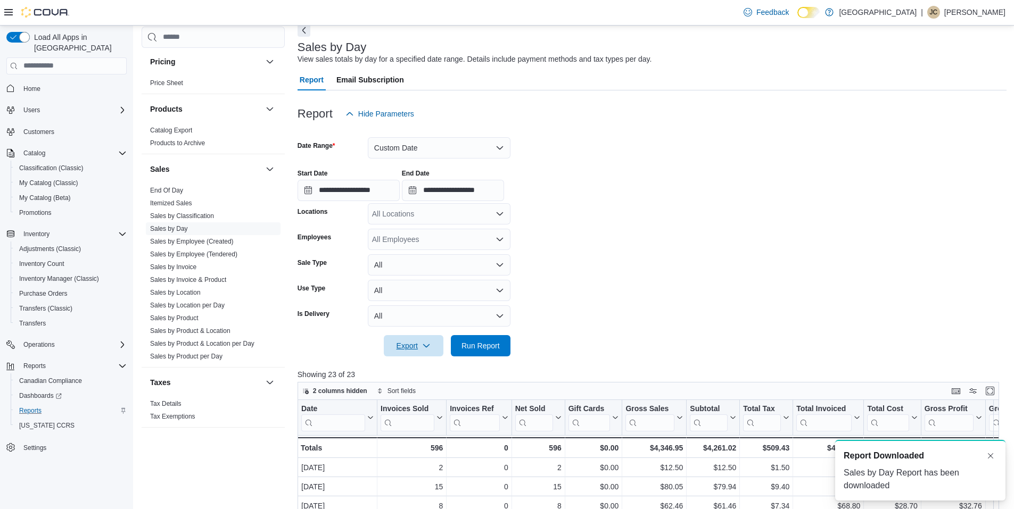
scroll to position [0, 0]
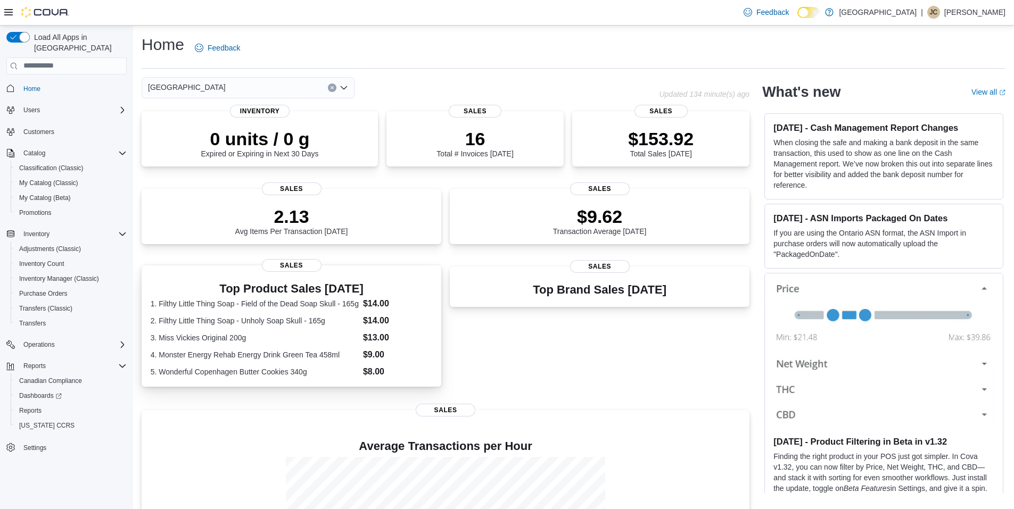
scroll to position [134, 0]
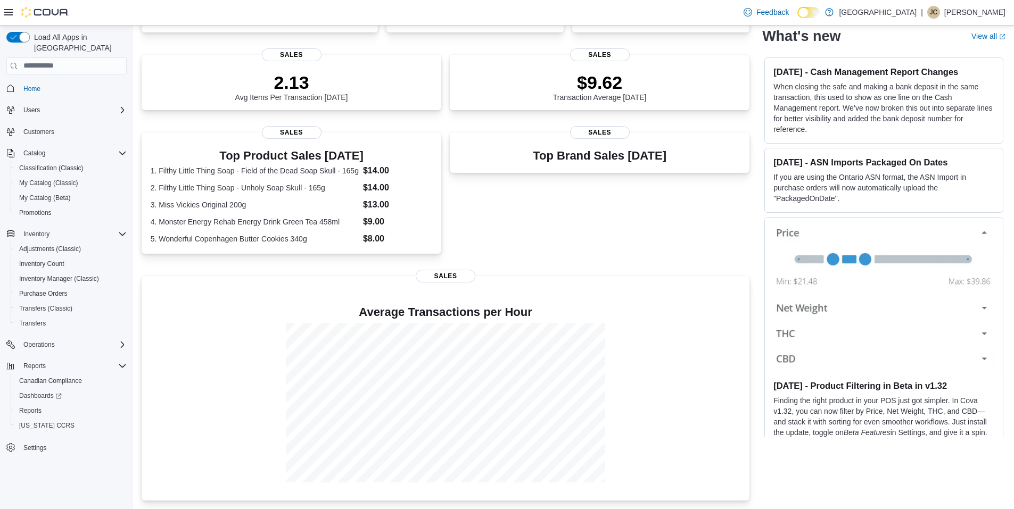
click at [520, 188] on div "Top Brand Sales Today Sales" at bounding box center [600, 198] width 300 height 131
